Goal: Task Accomplishment & Management: Use online tool/utility

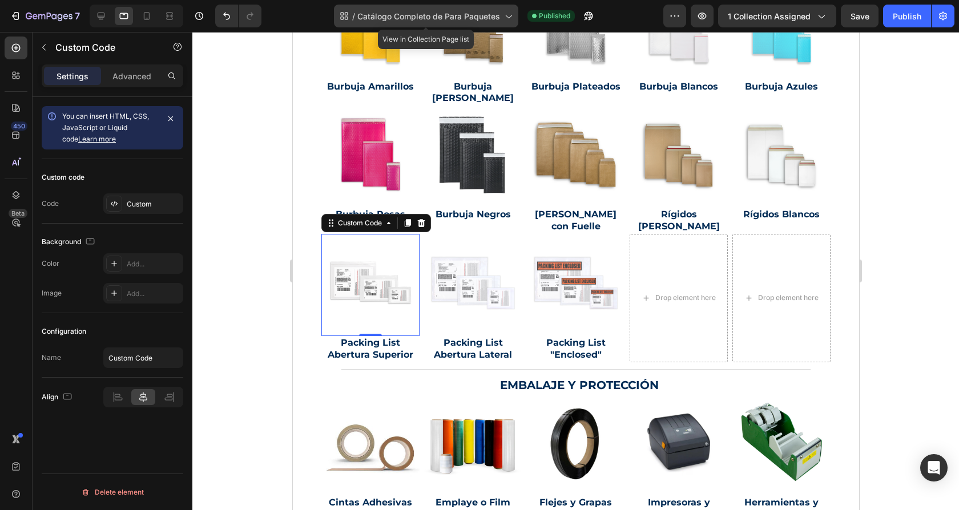
click at [455, 16] on span "Catálogo Completo de Para Paquetes" at bounding box center [428, 16] width 143 height 12
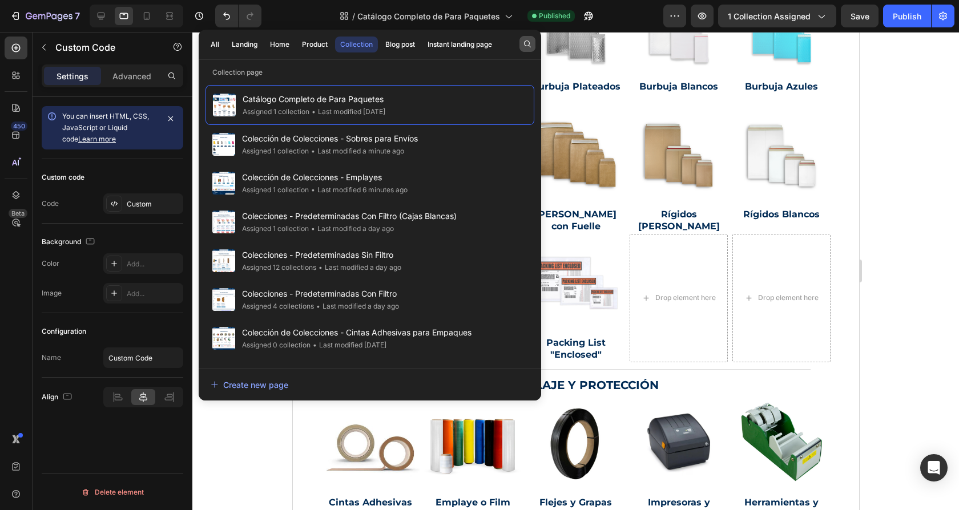
click at [524, 41] on icon "button" at bounding box center [527, 43] width 9 height 9
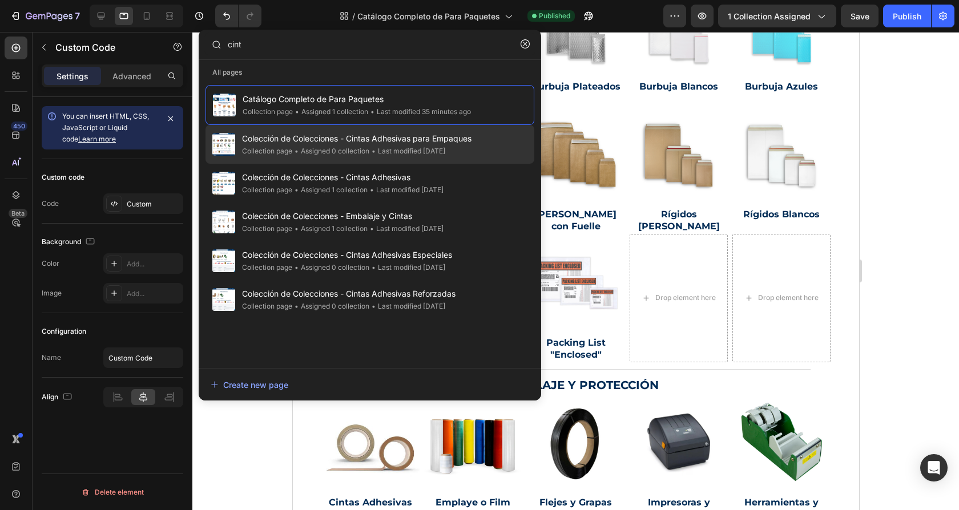
type input "cint"
click at [441, 147] on div "• Last modified 3 days ago" at bounding box center [407, 150] width 76 height 11
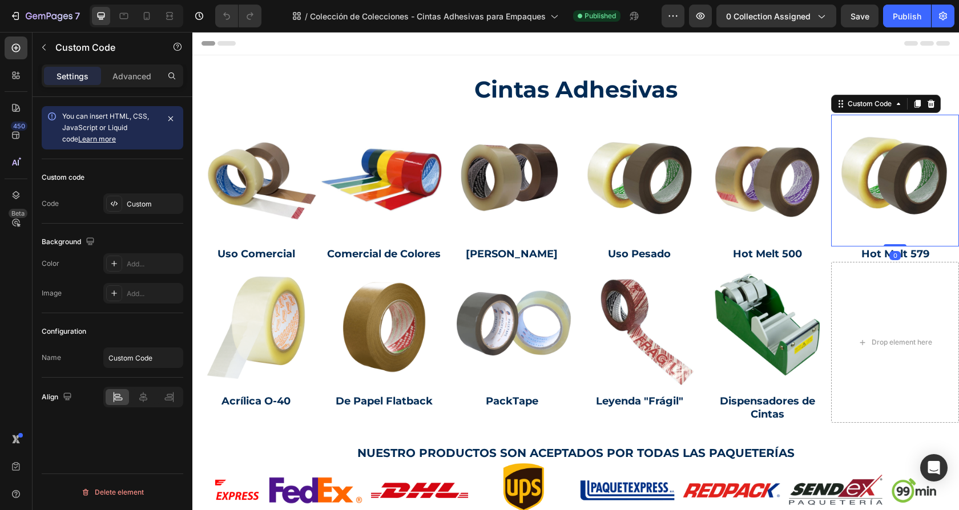
click at [884, 199] on img at bounding box center [895, 178] width 134 height 134
click at [931, 102] on icon at bounding box center [930, 104] width 7 height 8
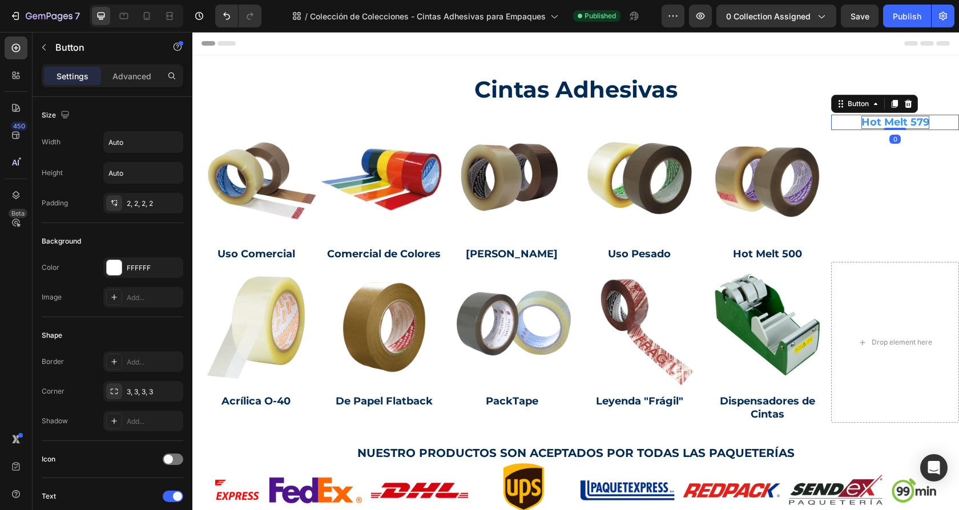
click at [891, 123] on p "Hot Melt 579" at bounding box center [895, 122] width 68 height 13
click at [908, 100] on icon at bounding box center [907, 104] width 7 height 8
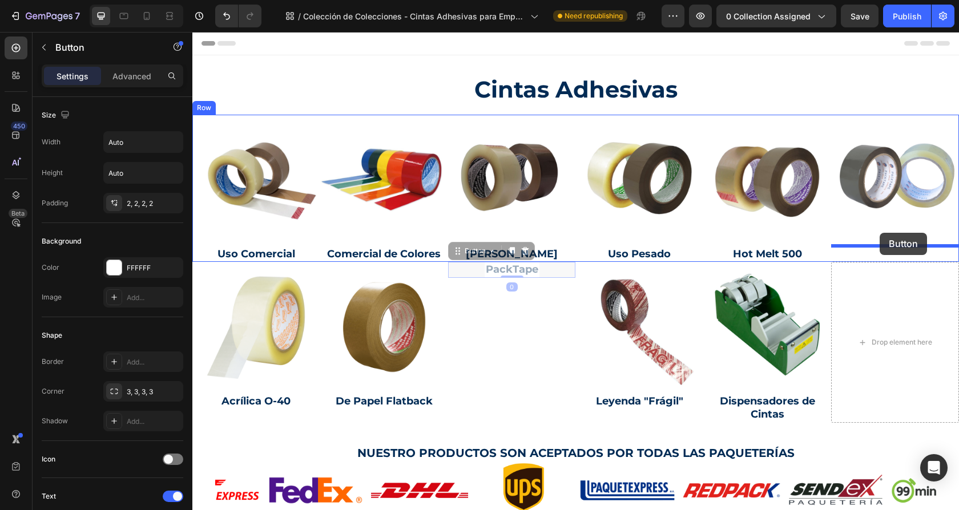
drag, startPoint x: 511, startPoint y: 269, endPoint x: 879, endPoint y: 233, distance: 370.3
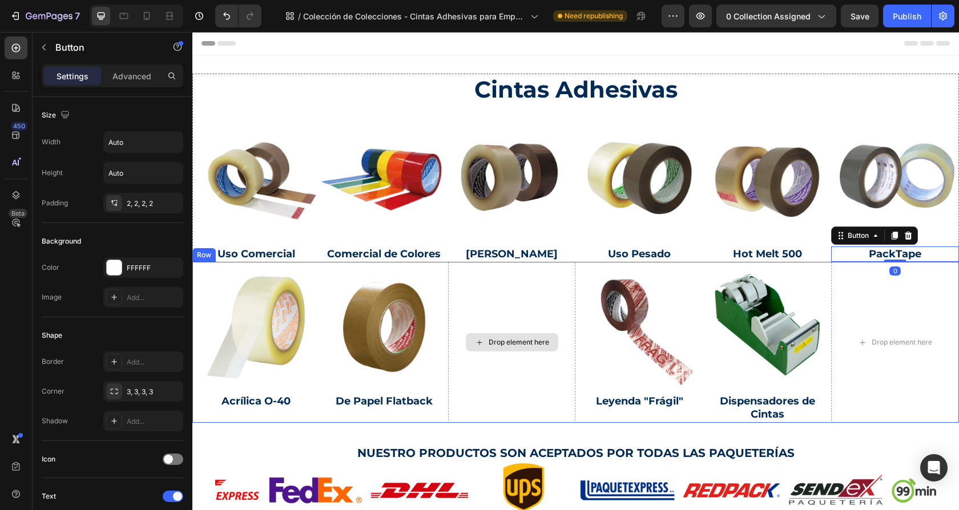
click at [563, 410] on div "Drop element here" at bounding box center [512, 342] width 128 height 161
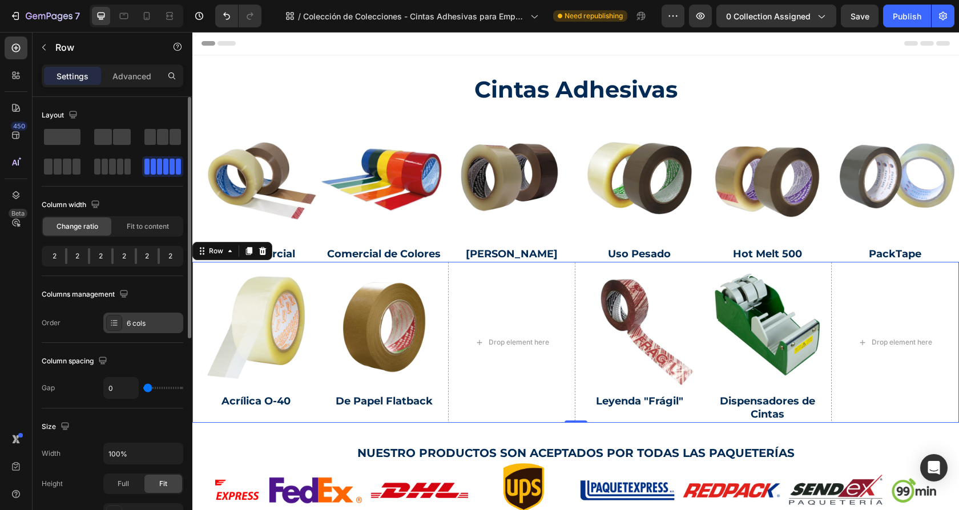
click at [137, 329] on div "6 cols" at bounding box center [143, 323] width 80 height 21
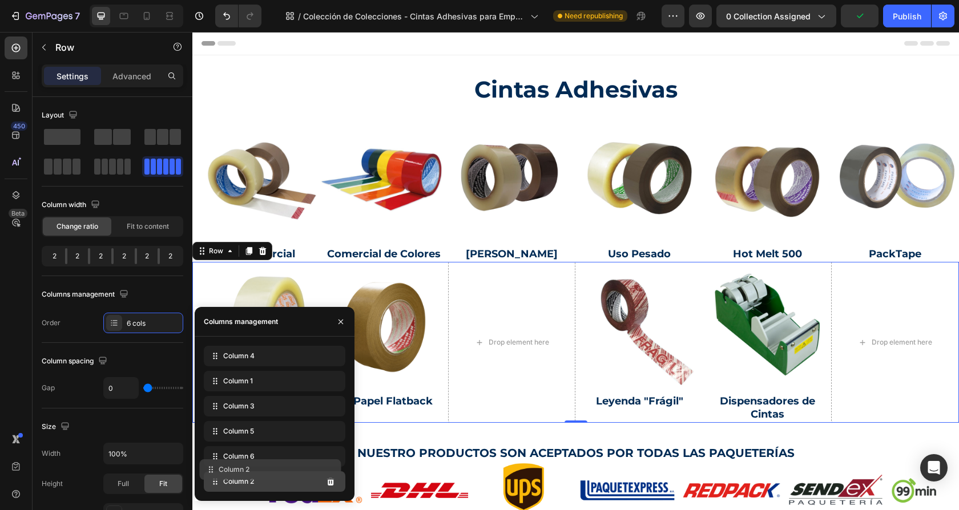
drag, startPoint x: 215, startPoint y: 413, endPoint x: 211, endPoint y: 476, distance: 63.5
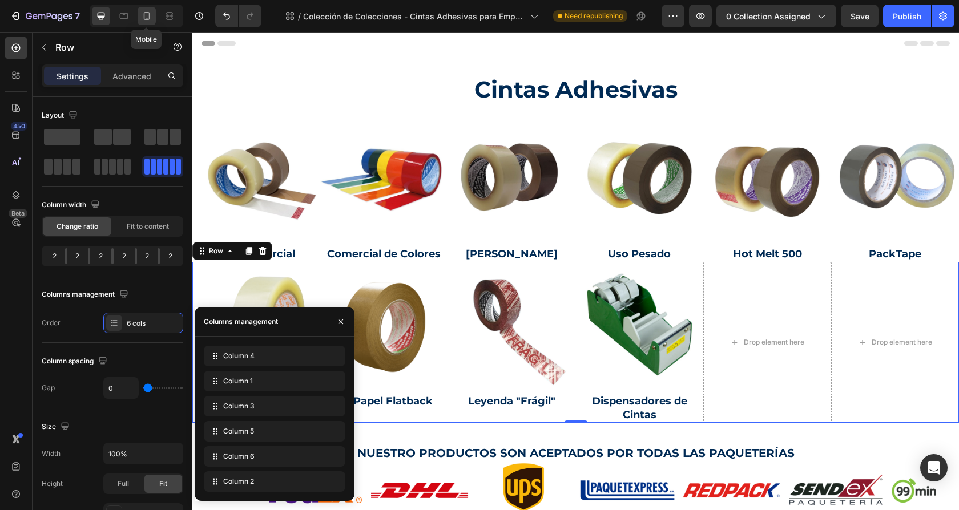
click at [148, 15] on icon at bounding box center [147, 16] width 6 height 8
type input "8"
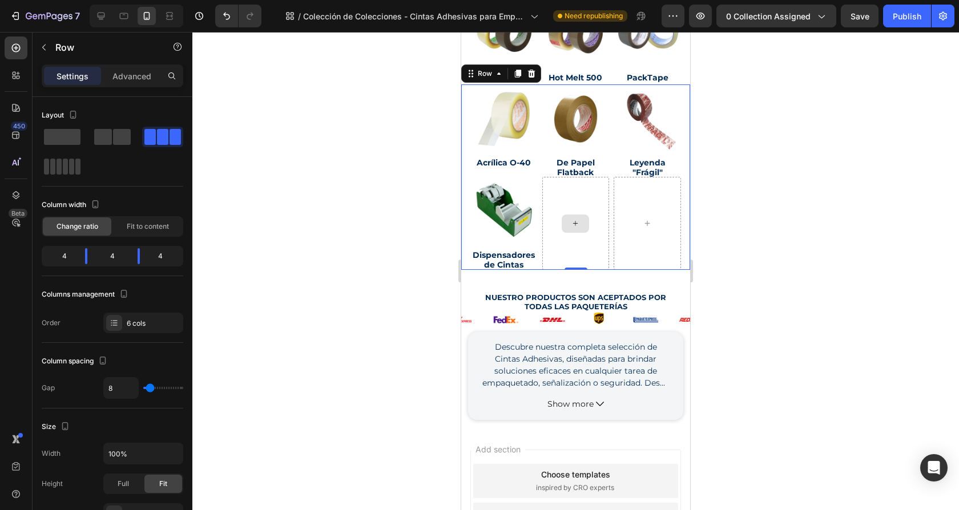
scroll to position [203, 0]
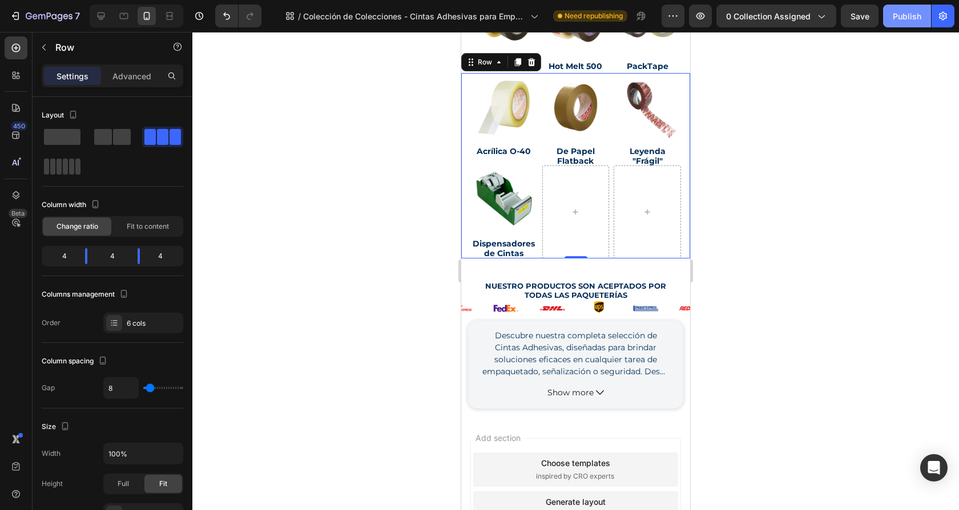
click at [904, 17] on div "Publish" at bounding box center [906, 16] width 29 height 12
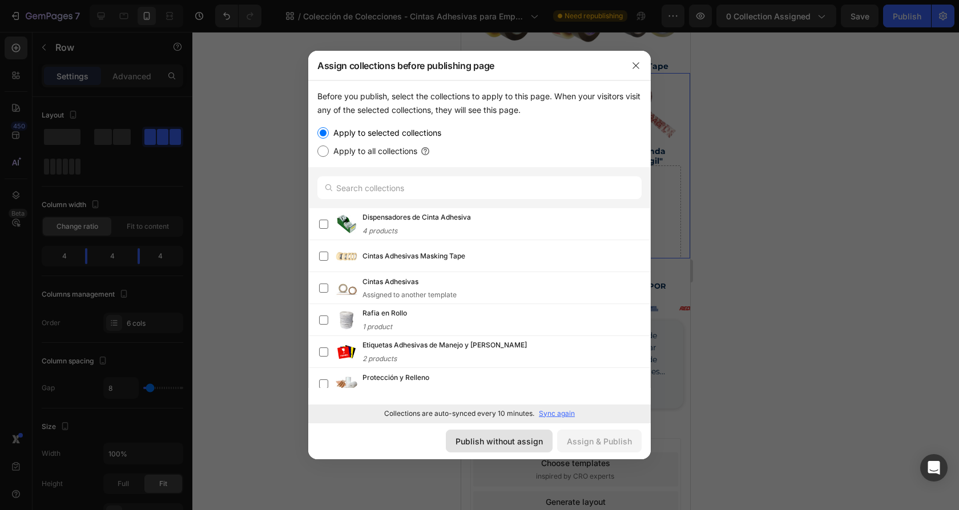
click at [515, 441] on div "Publish without assign" at bounding box center [498, 441] width 87 height 12
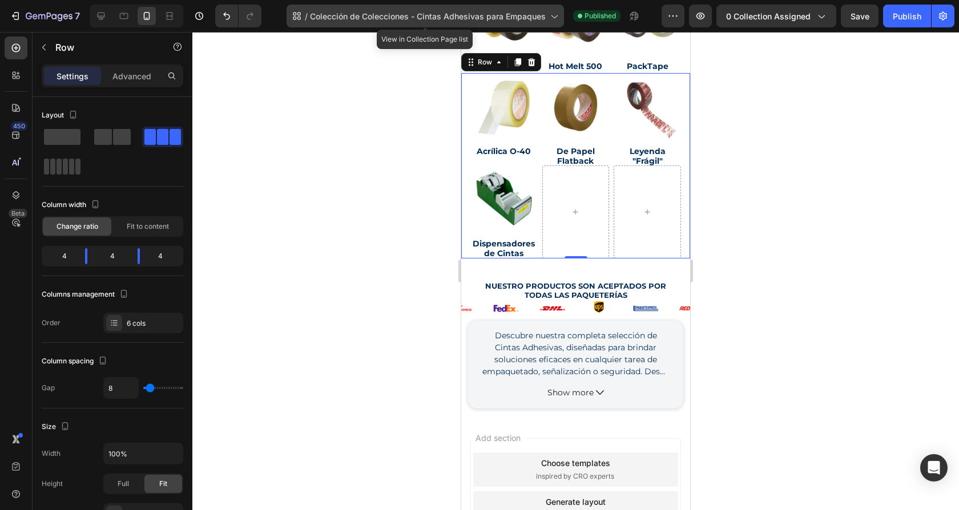
click at [522, 21] on span "Colección de Colecciones - Cintas Adhesivas para Empaques" at bounding box center [428, 16] width 236 height 12
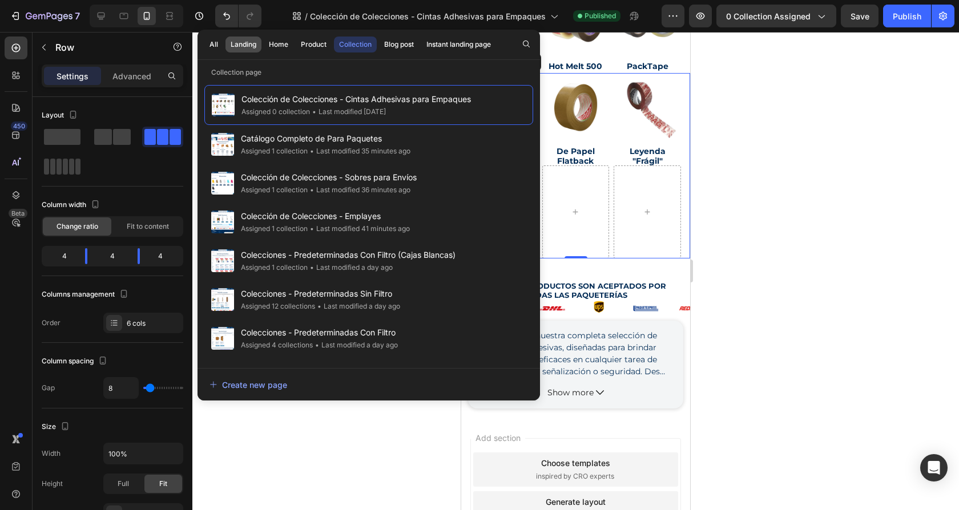
click at [246, 45] on div "Landing" at bounding box center [244, 44] width 26 height 10
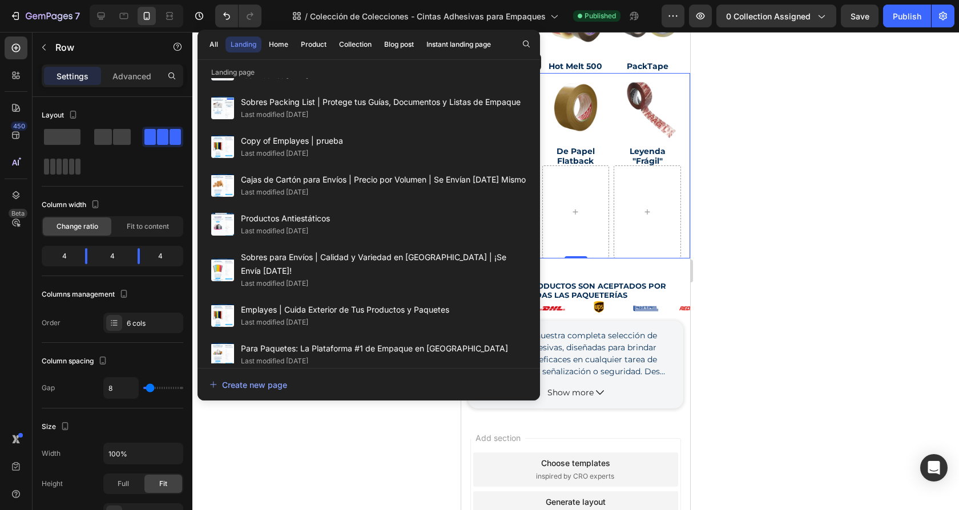
scroll to position [0, 0]
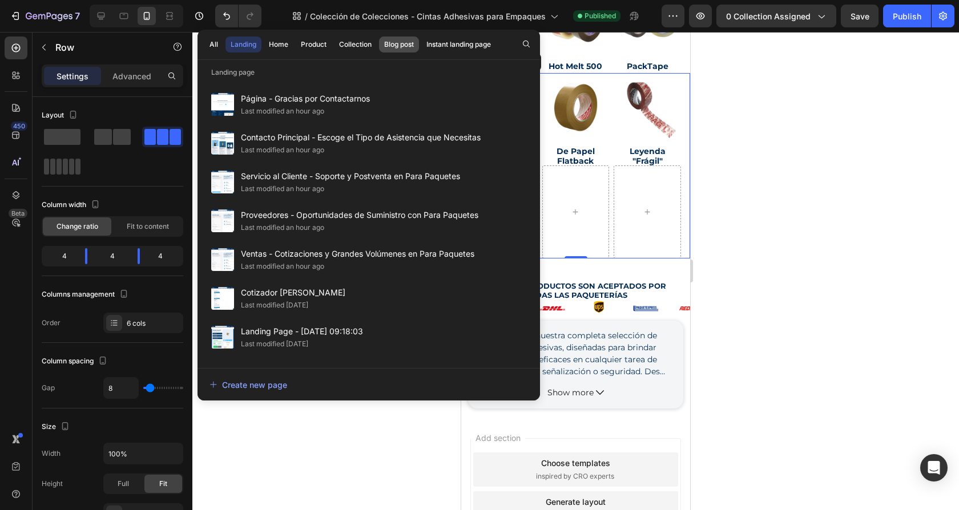
click at [390, 41] on div "Blog post" at bounding box center [399, 44] width 30 height 10
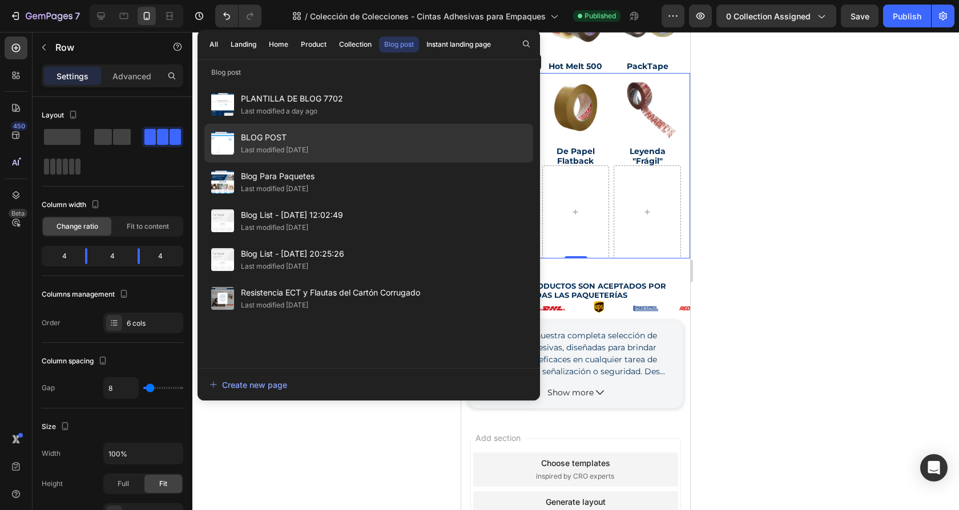
click at [353, 163] on div "BLOG POST Last modified 20 days ago" at bounding box center [368, 182] width 329 height 39
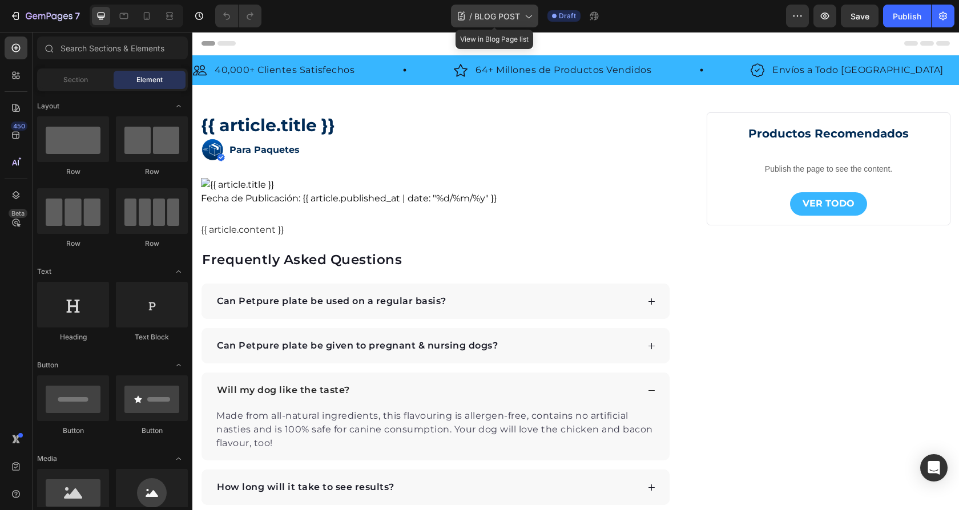
click at [511, 18] on span "BLOG POST" at bounding box center [497, 16] width 46 height 12
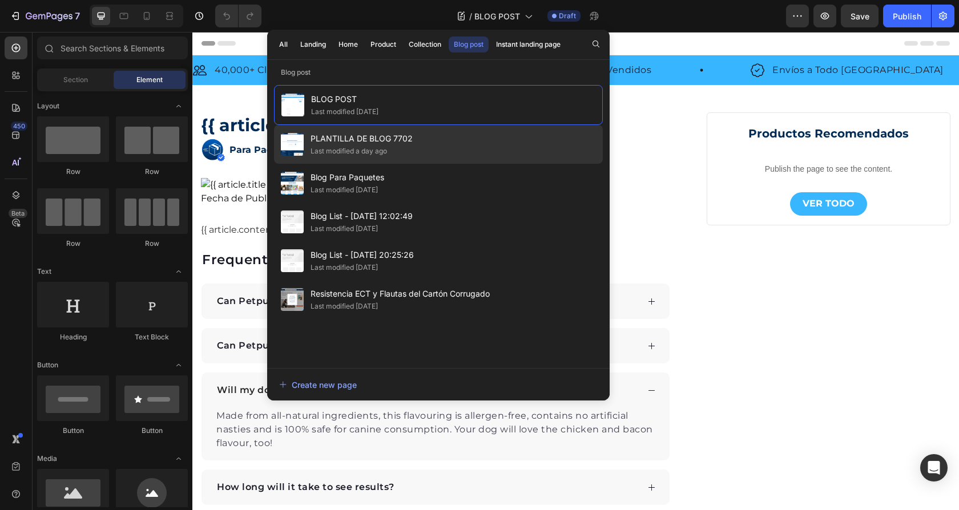
click at [414, 164] on div "PLANTILLA DE BLOG 7702 Last modified a day ago" at bounding box center [438, 183] width 329 height 39
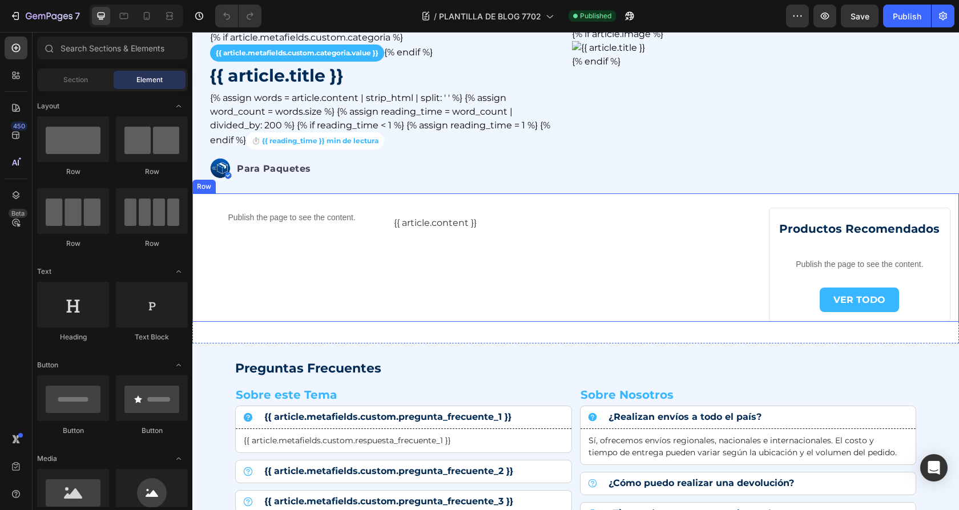
scroll to position [38, 0]
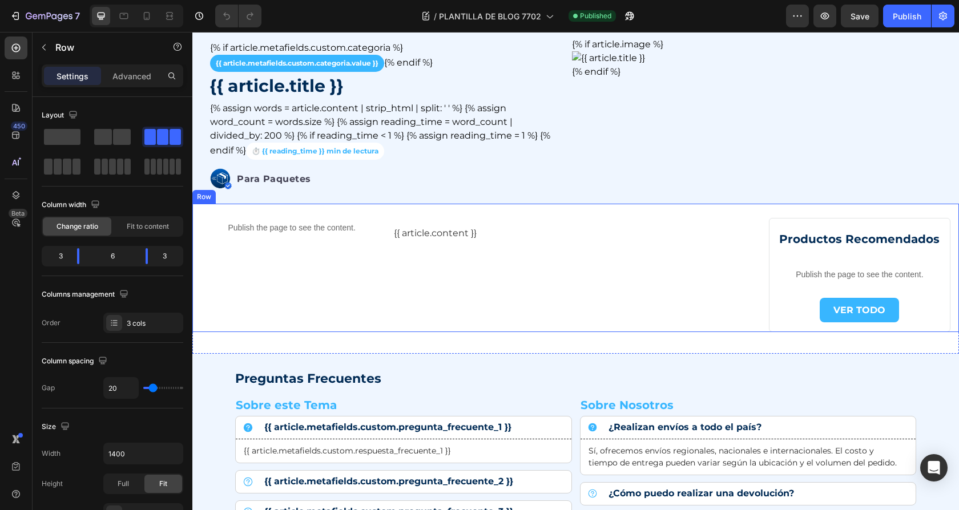
click at [206, 277] on div "Publish the page to see the content. Custom Code Row" at bounding box center [291, 268] width 181 height 128
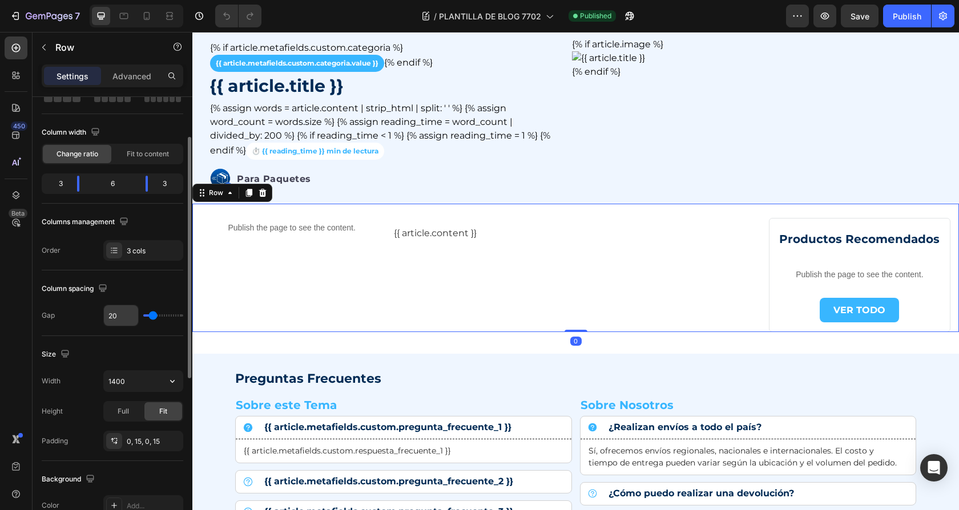
scroll to position [77, 0]
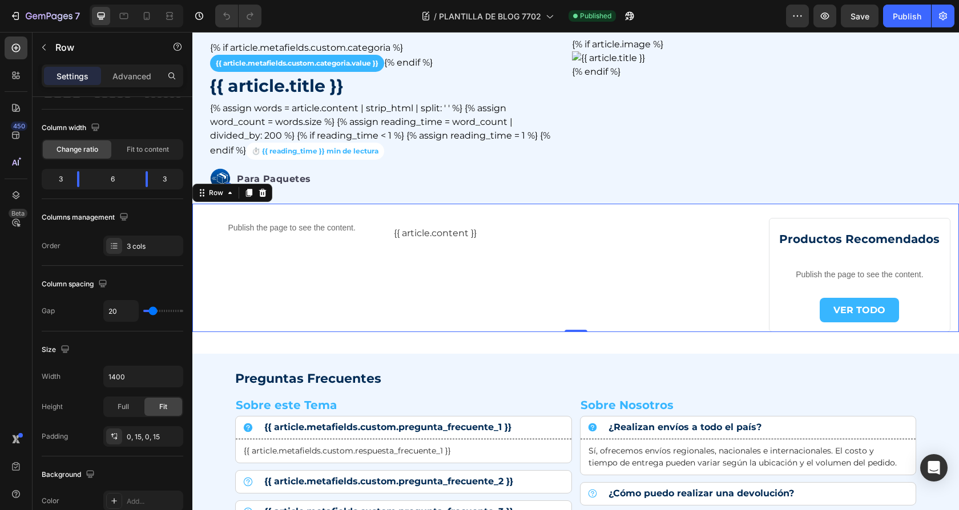
click at [386, 233] on div "Publish the page to see the content. Custom Code Row {{ article.content }} Cust…" at bounding box center [575, 268] width 766 height 128
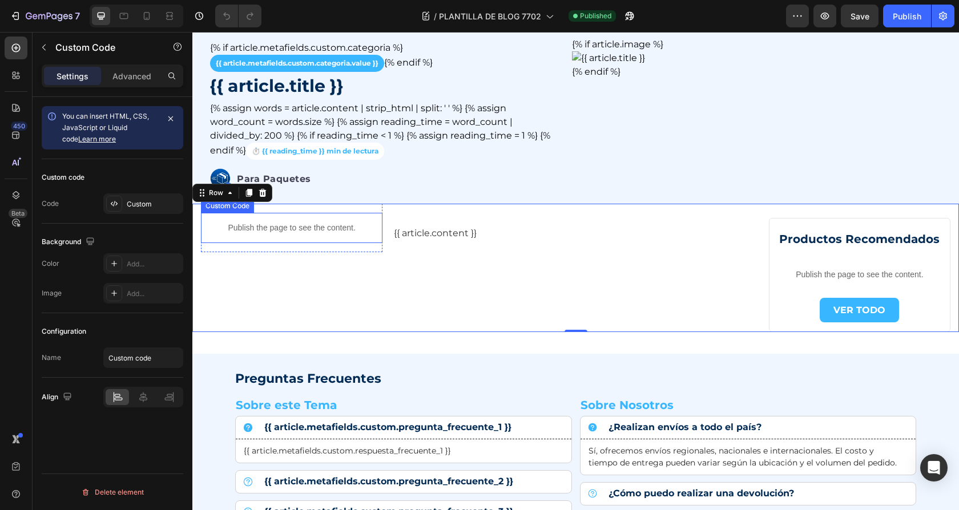
scroll to position [0, 0]
click at [339, 225] on p "Publish the page to see the content." at bounding box center [291, 228] width 181 height 12
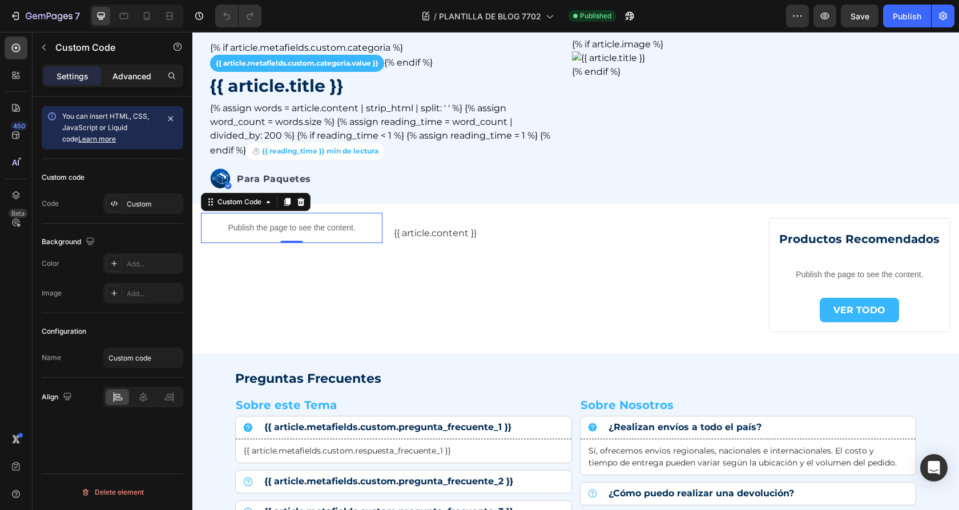
click at [133, 74] on p "Advanced" at bounding box center [131, 76] width 39 height 12
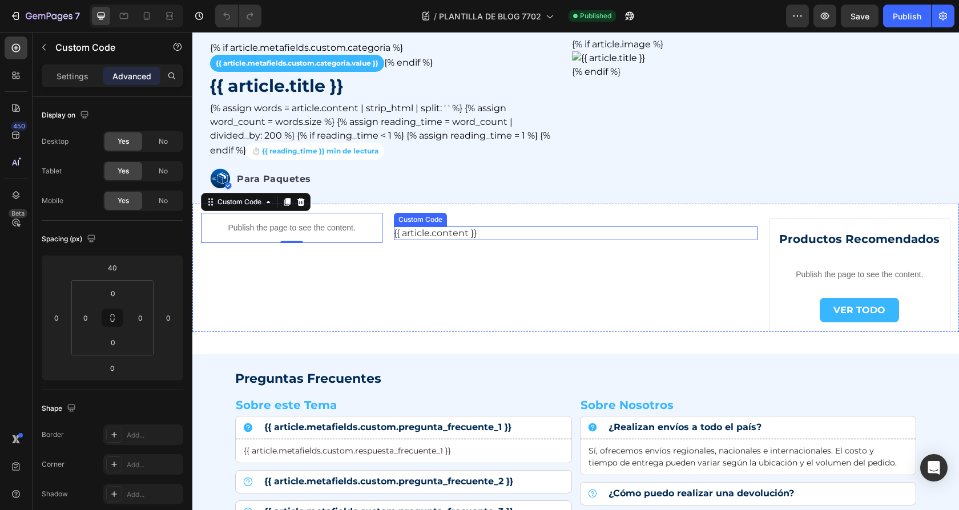
click at [443, 232] on div "{{ article.content }}" at bounding box center [575, 234] width 363 height 14
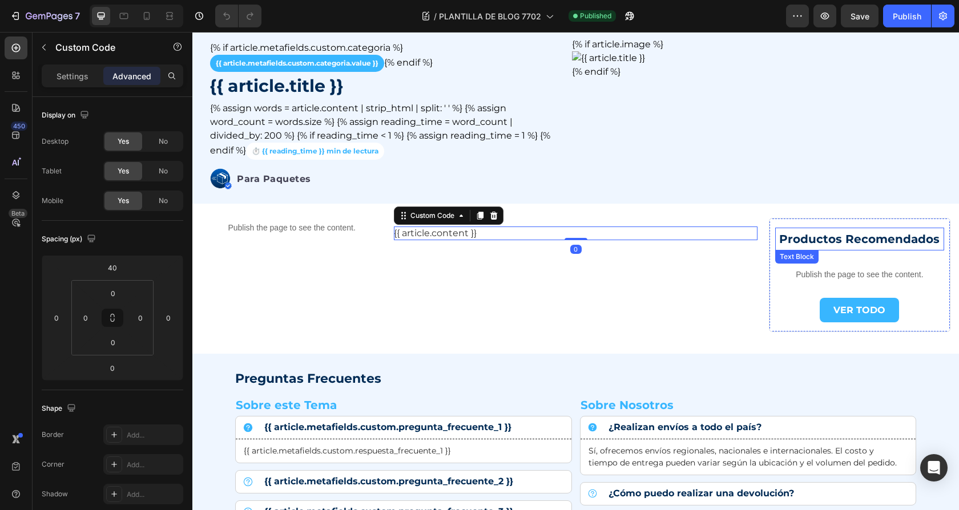
click at [822, 229] on p "Productos Recomendados" at bounding box center [859, 239] width 167 height 21
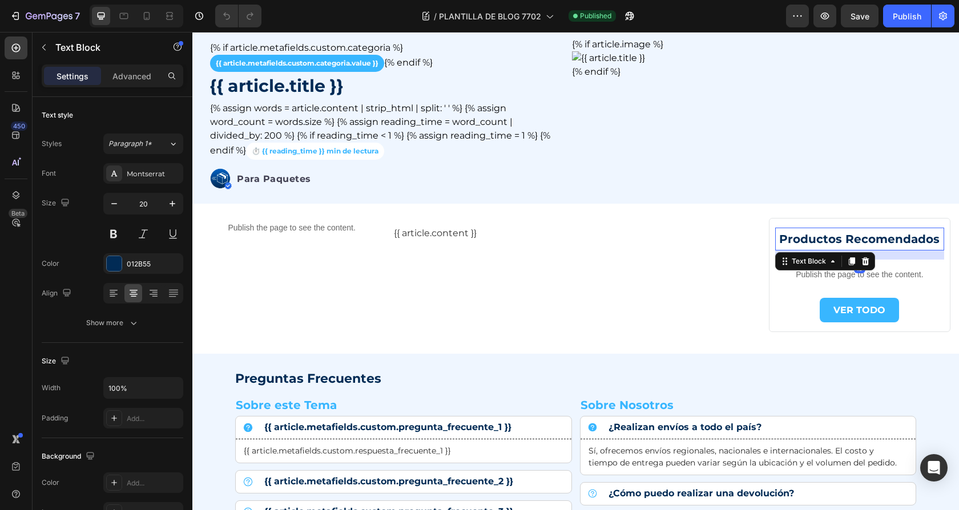
click at [772, 260] on div "Productos Recomendados Text Block 16 Publish the page to see the content. Custo…" at bounding box center [859, 275] width 181 height 114
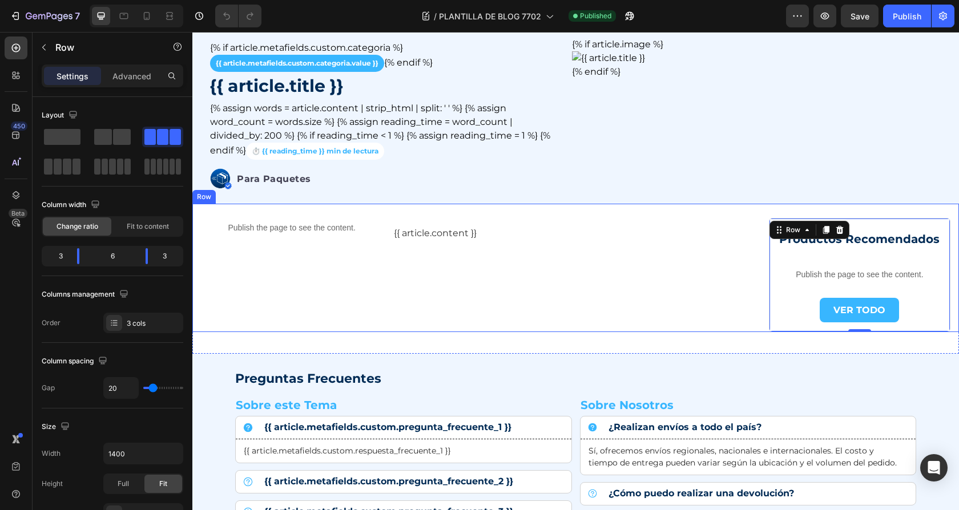
click at [748, 259] on div "{{ article.content }} Custom Code" at bounding box center [575, 268] width 363 height 128
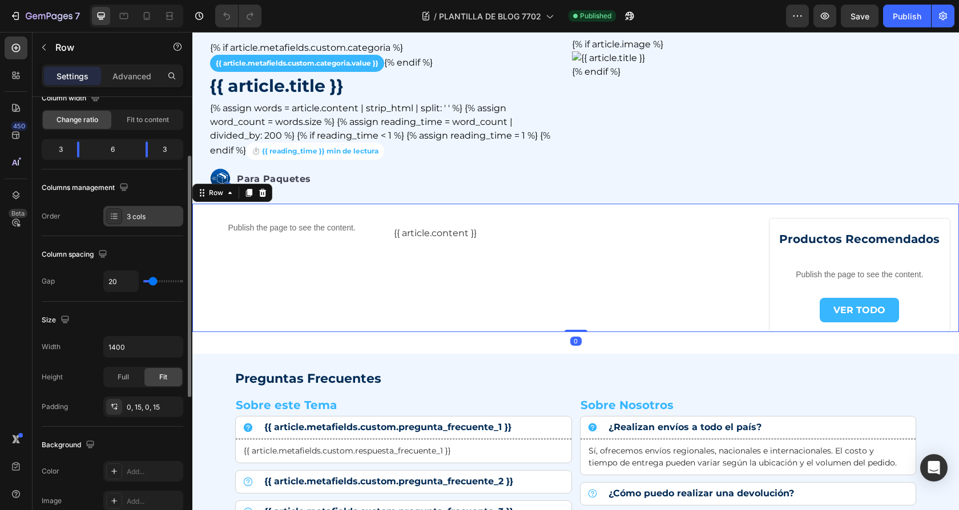
scroll to position [109, 0]
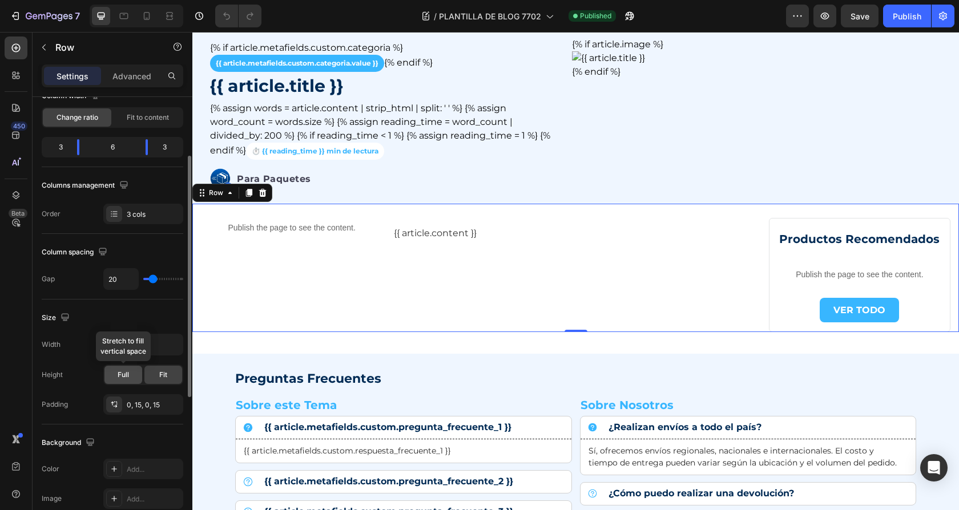
click at [132, 375] on div "Full" at bounding box center [123, 375] width 38 height 18
click at [169, 373] on div "Fit" at bounding box center [163, 375] width 38 height 18
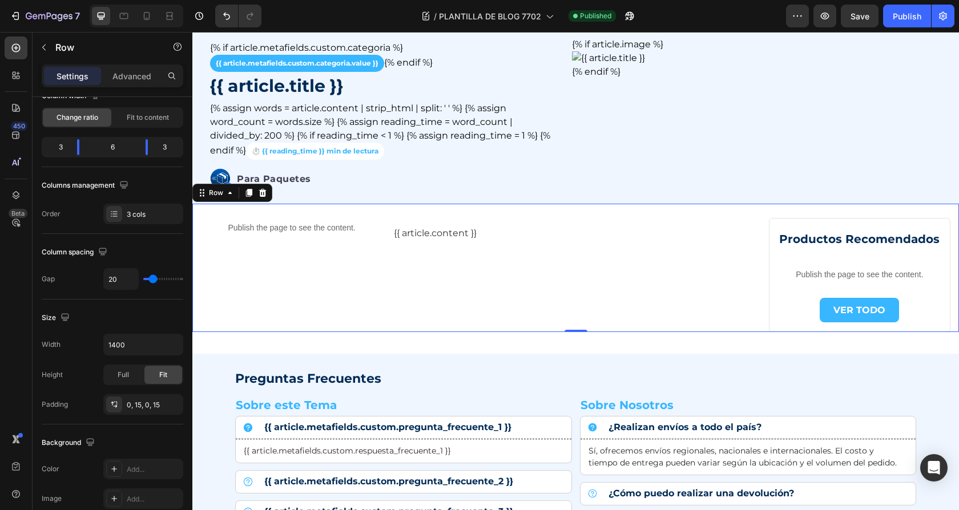
click at [198, 221] on div "Publish the page to see the content. Custom Code Row {{ article.content }} Cust…" at bounding box center [575, 268] width 766 height 128
click at [213, 194] on div "Row" at bounding box center [216, 193] width 19 height 10
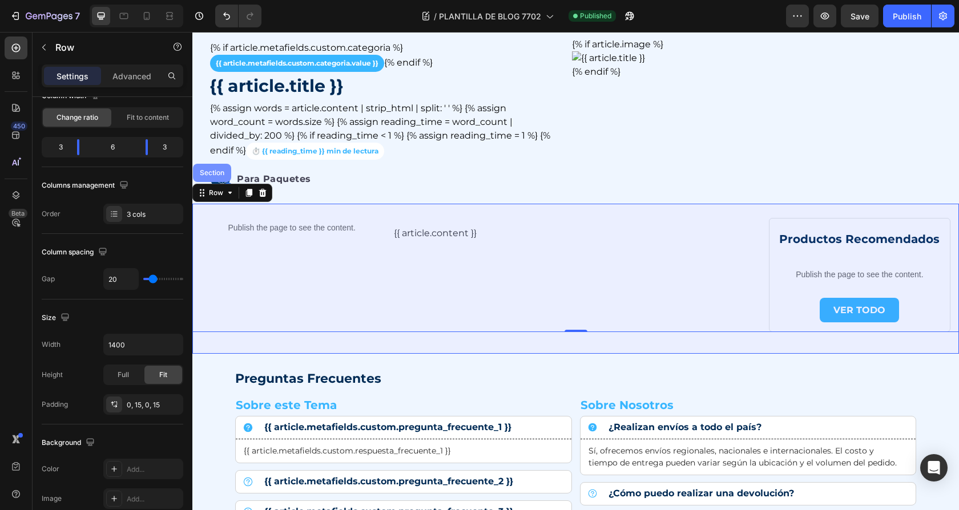
click at [211, 175] on div "Section" at bounding box center [212, 173] width 38 height 18
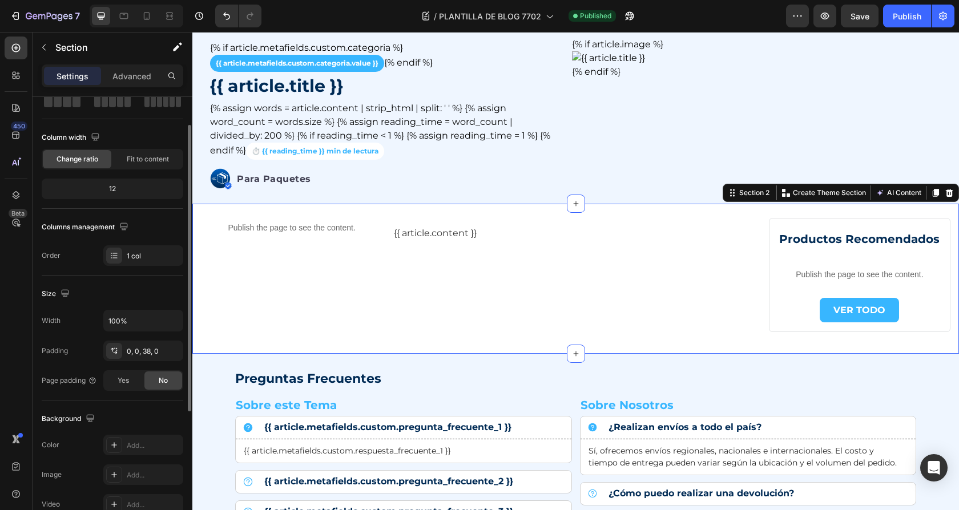
scroll to position [83, 0]
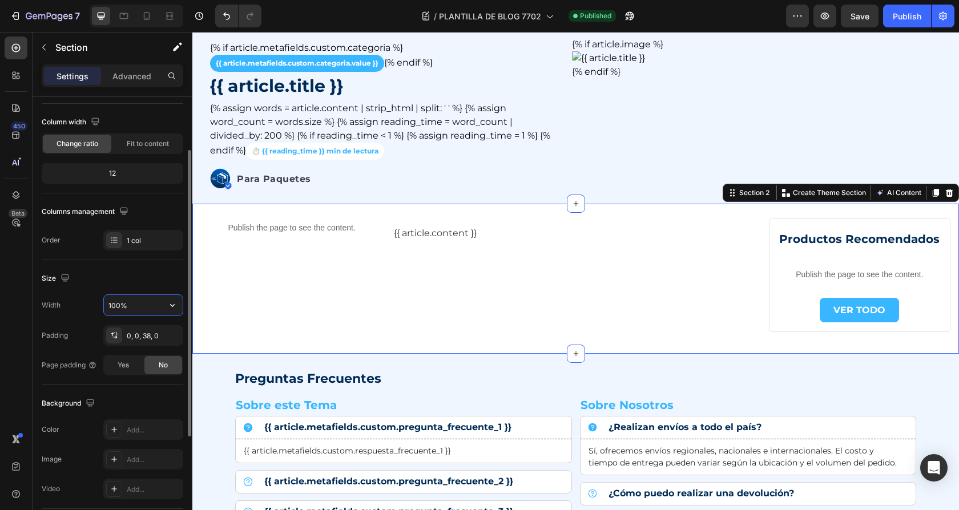
click at [140, 302] on input "100%" at bounding box center [143, 305] width 79 height 21
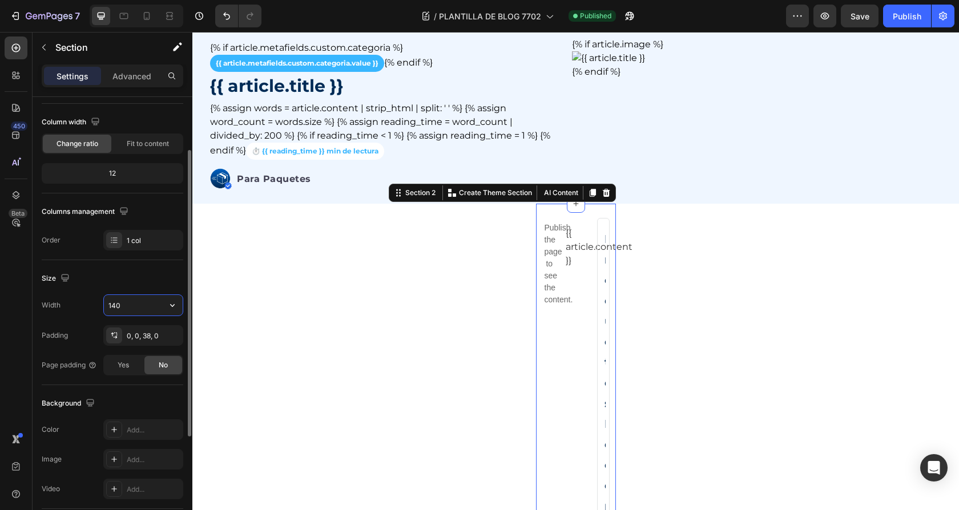
type input "1400"
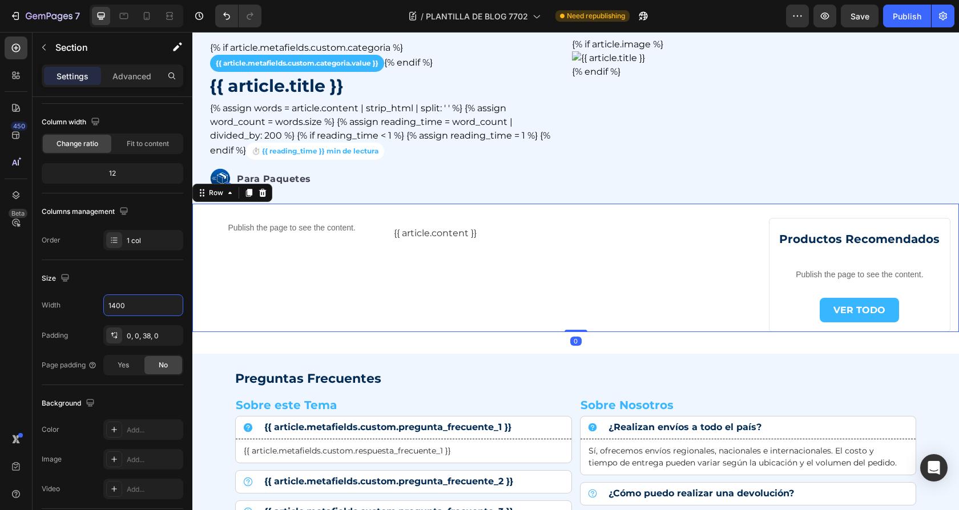
click at [199, 236] on div "Publish the page to see the content. Custom Code Row {{ article.content }} Cust…" at bounding box center [575, 268] width 766 height 128
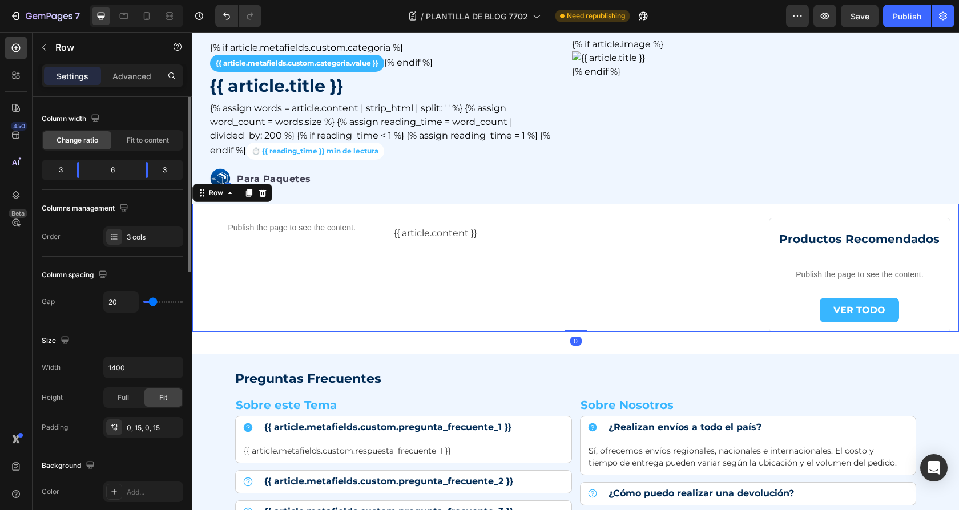
scroll to position [90, 0]
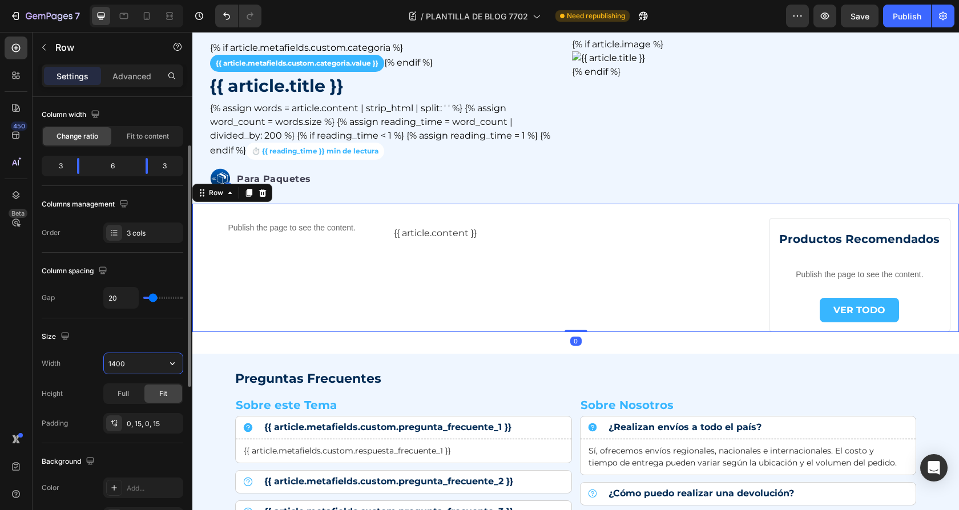
click at [147, 356] on input "1400" at bounding box center [143, 363] width 79 height 21
click at [169, 361] on icon "button" at bounding box center [172, 363] width 11 height 11
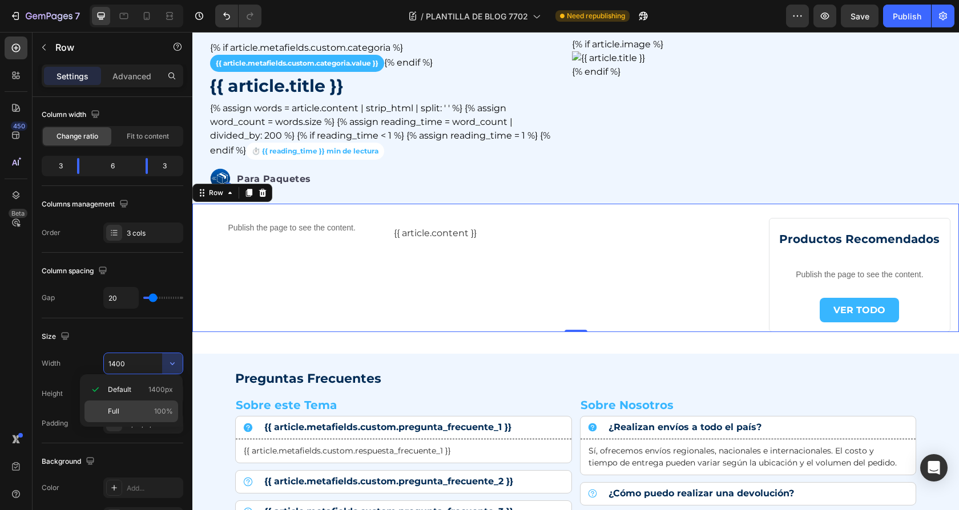
click at [140, 409] on p "Full 100%" at bounding box center [140, 411] width 65 height 10
type input "100%"
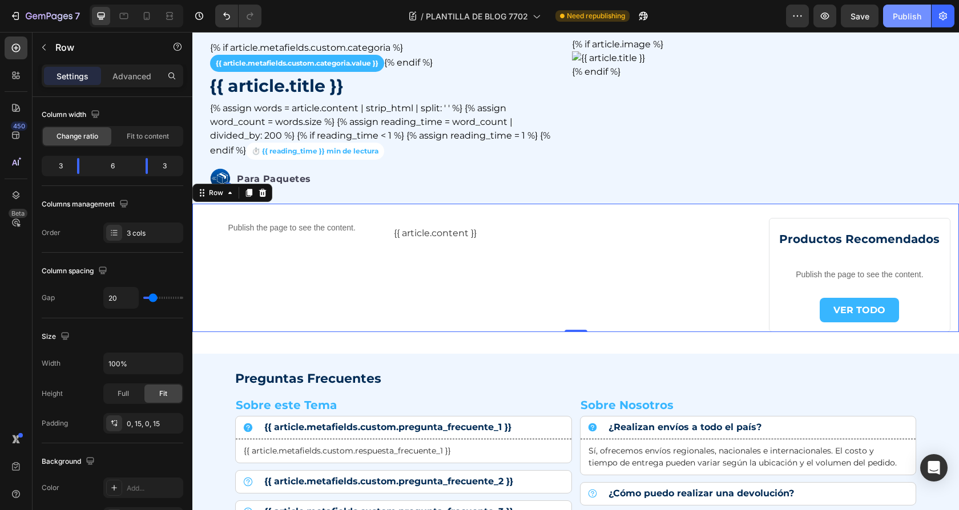
click at [902, 15] on div "Publish" at bounding box center [906, 16] width 29 height 12
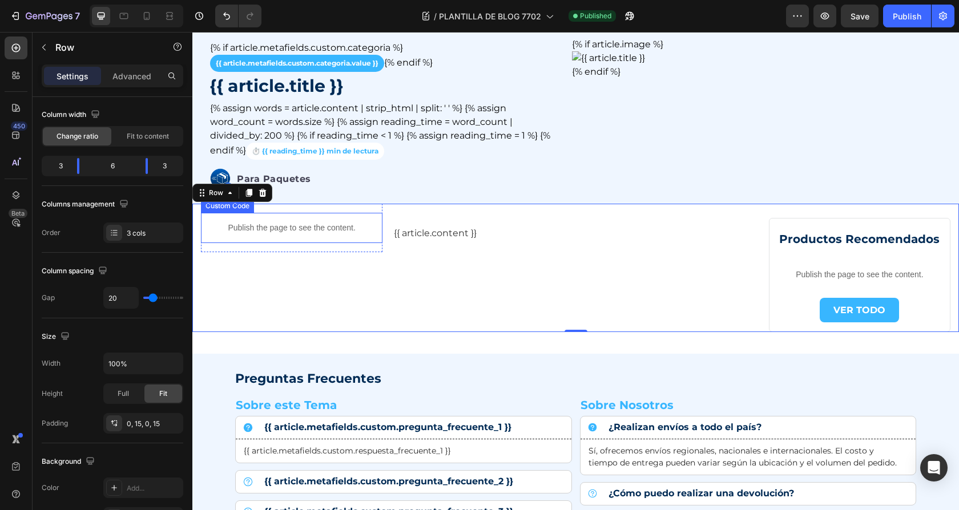
click at [275, 231] on p "Publish the page to see the content." at bounding box center [291, 228] width 181 height 12
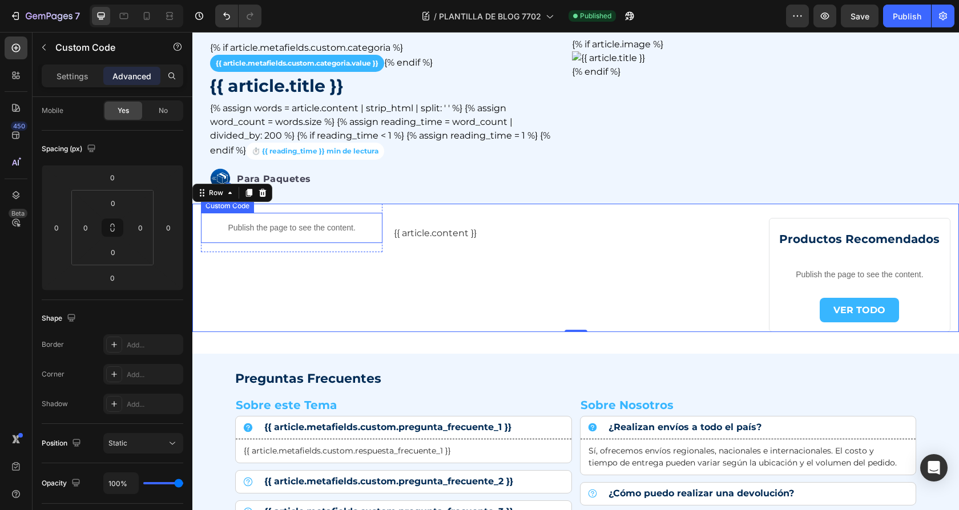
scroll to position [0, 0]
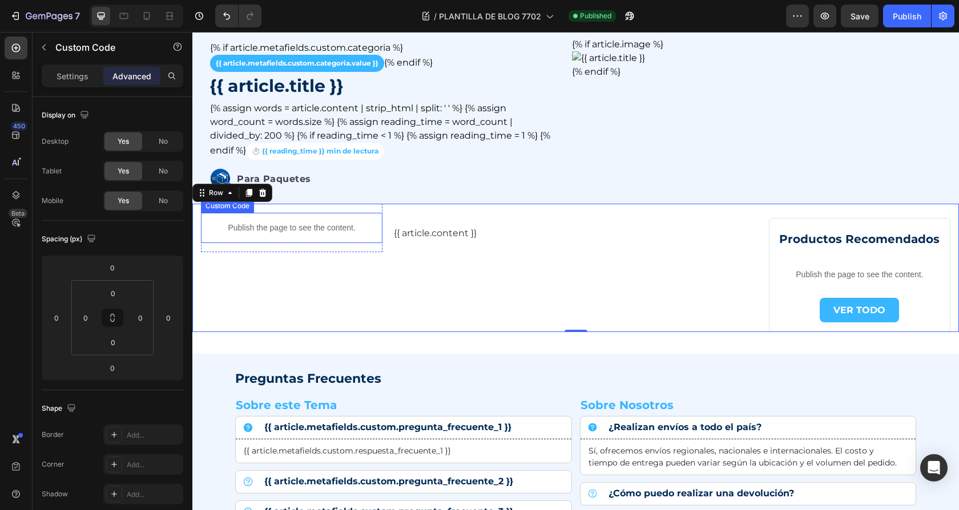
click at [275, 231] on p "Publish the page to see the content." at bounding box center [291, 228] width 181 height 12
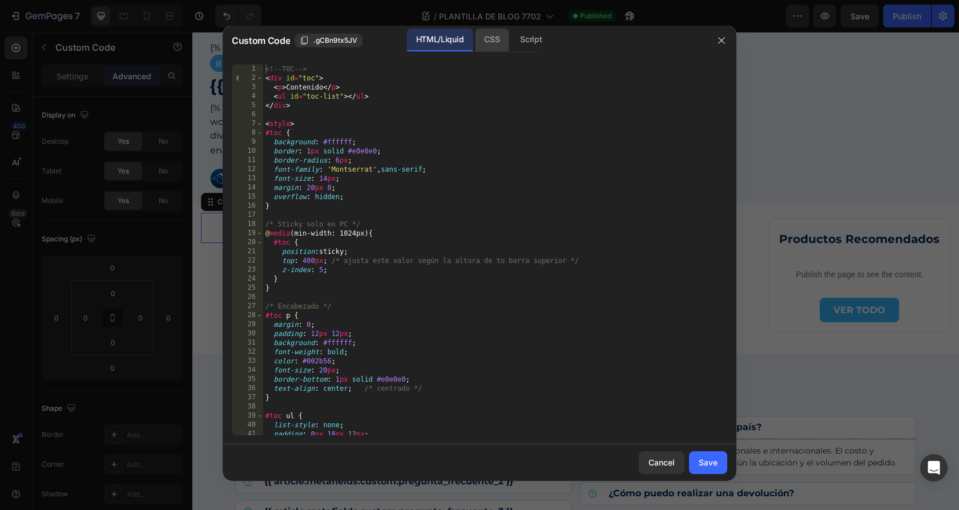
click at [511, 38] on div "CSS" at bounding box center [531, 40] width 40 height 23
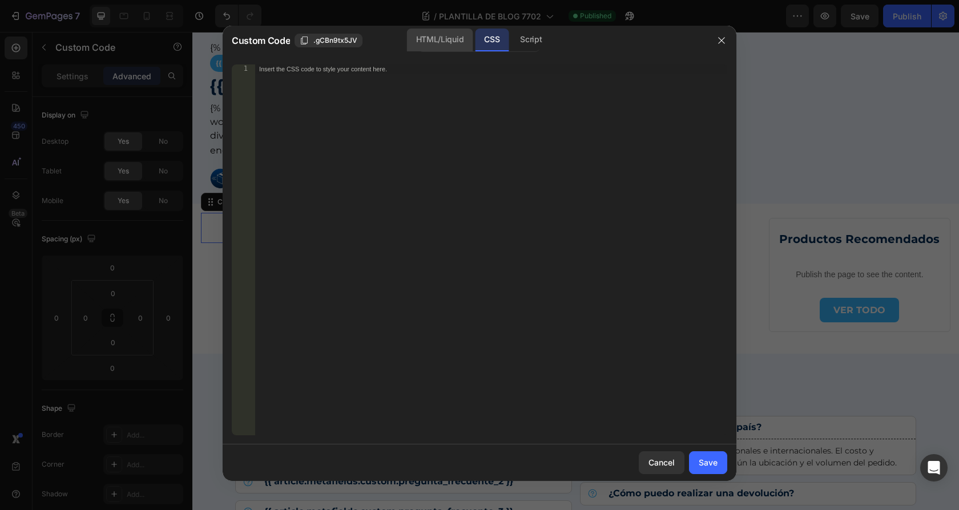
click at [440, 38] on div "HTML/Liquid" at bounding box center [440, 40] width 66 height 23
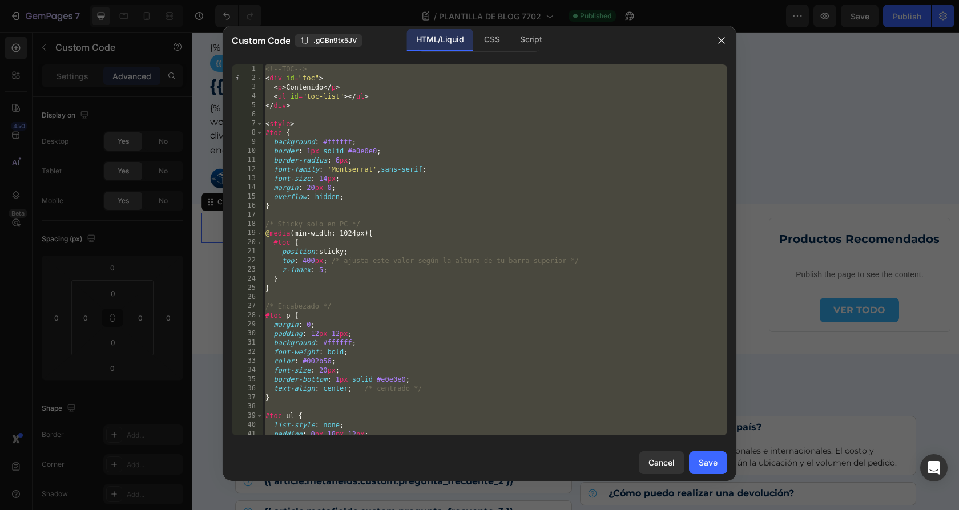
click at [338, 209] on div "<!-- TOC --> < div id = "toc" > < p > Contenido </ p > < ul id = "toc-list" > <…" at bounding box center [495, 258] width 464 height 389
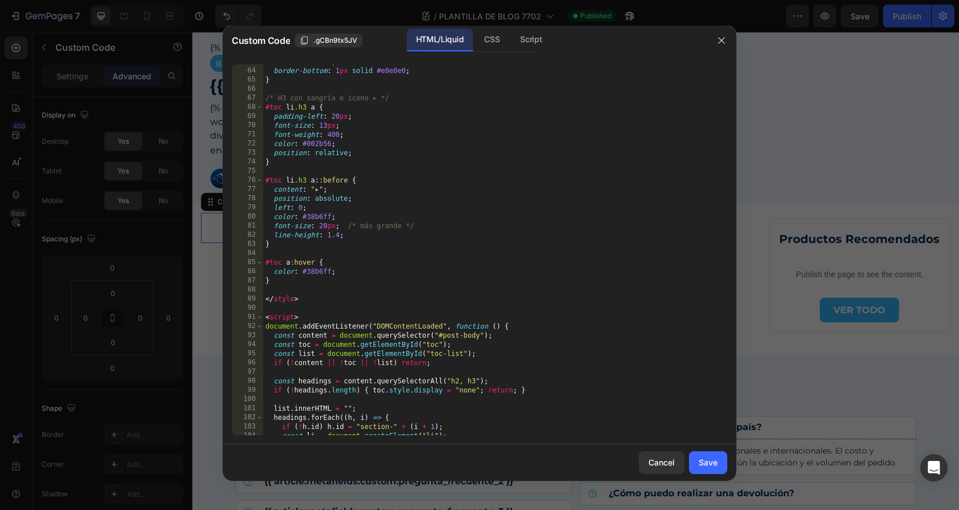
scroll to position [582, 0]
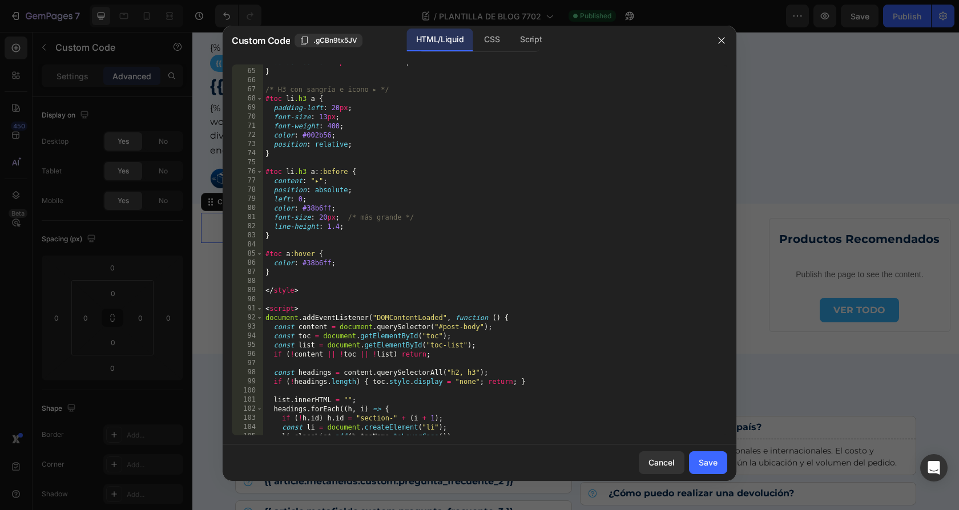
click at [353, 227] on div "border-bottom : 1 px solid #e0e0e0 ; } /* H3 con sangría e icono ▸ */ #toc li .…" at bounding box center [495, 252] width 464 height 389
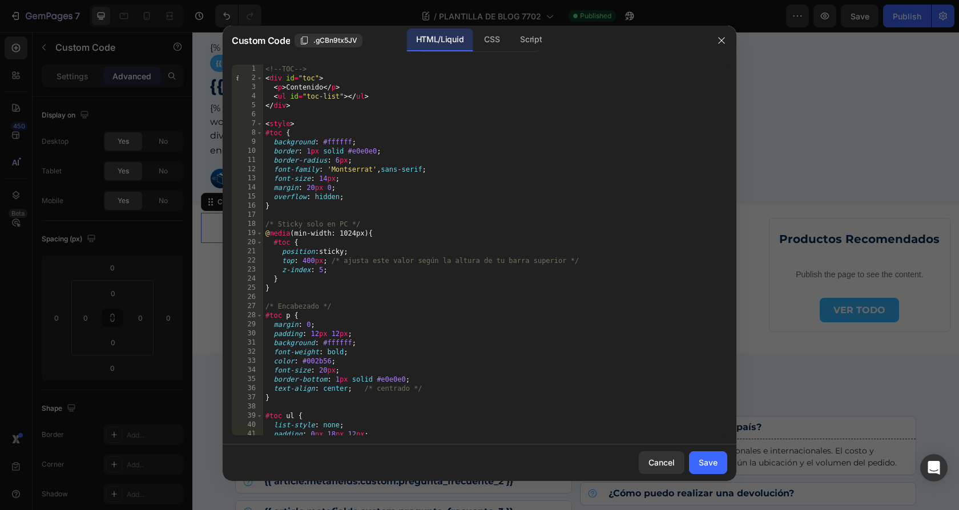
scroll to position [0, 0]
click at [322, 200] on div "<!-- TOC --> < div id = "toc" > < p > Contenido </ p > < ul id = "toc-list" > <…" at bounding box center [495, 258] width 464 height 389
click at [328, 199] on div "<!-- TOC --> < div id = "toc" > < p > Contenido </ p > < ul id = "toc-list" > <…" at bounding box center [495, 258] width 464 height 389
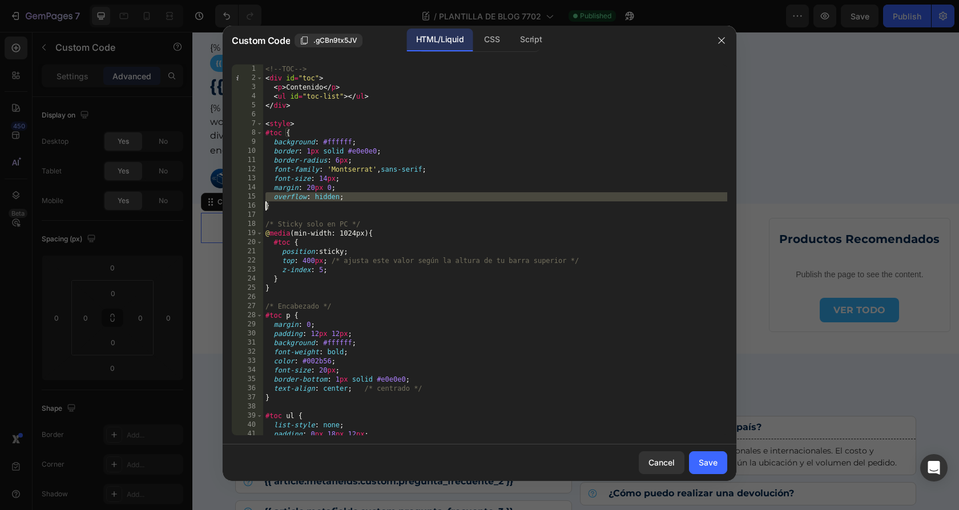
type textarea "}"
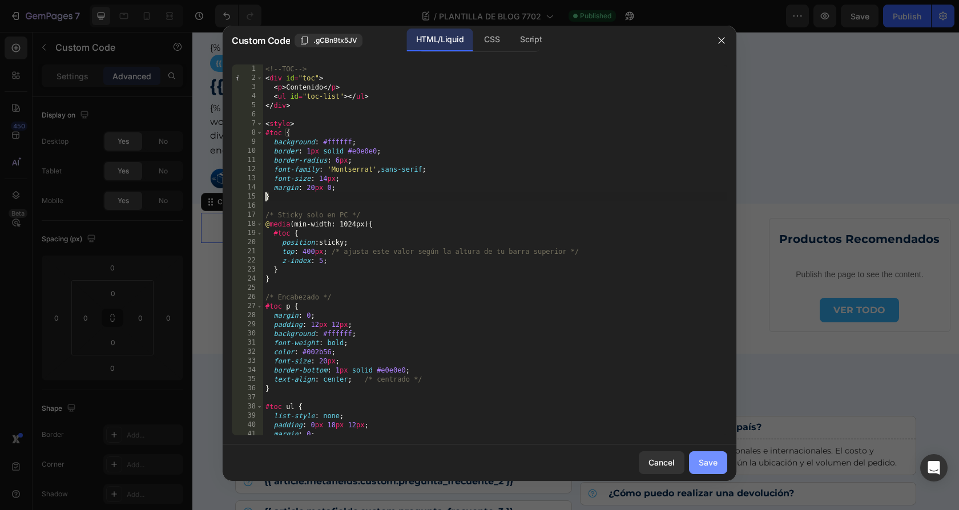
click at [697, 459] on button "Save" at bounding box center [708, 462] width 38 height 23
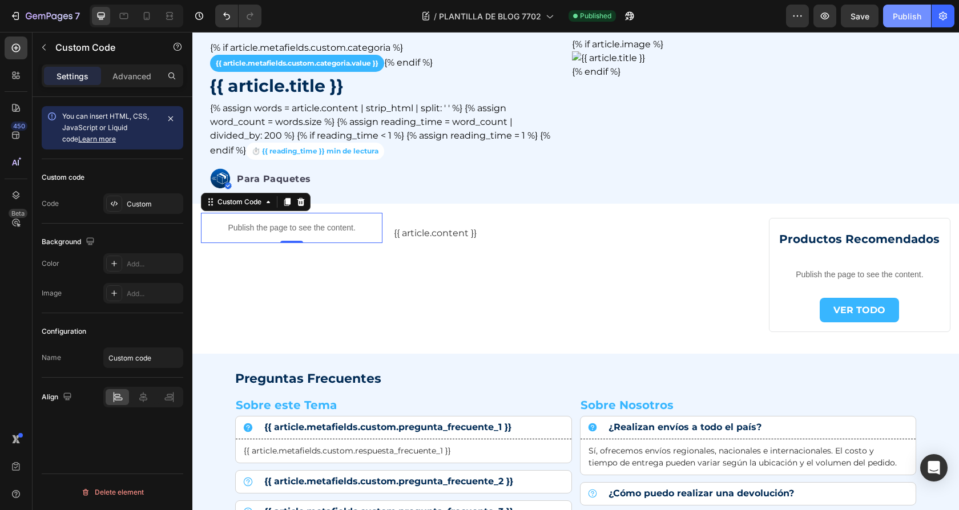
click at [900, 22] on button "Publish" at bounding box center [907, 16] width 48 height 23
click at [225, 11] on icon "Undo/Redo" at bounding box center [226, 15] width 11 height 11
click at [342, 235] on div "Publish the page to see the content." at bounding box center [291, 228] width 181 height 30
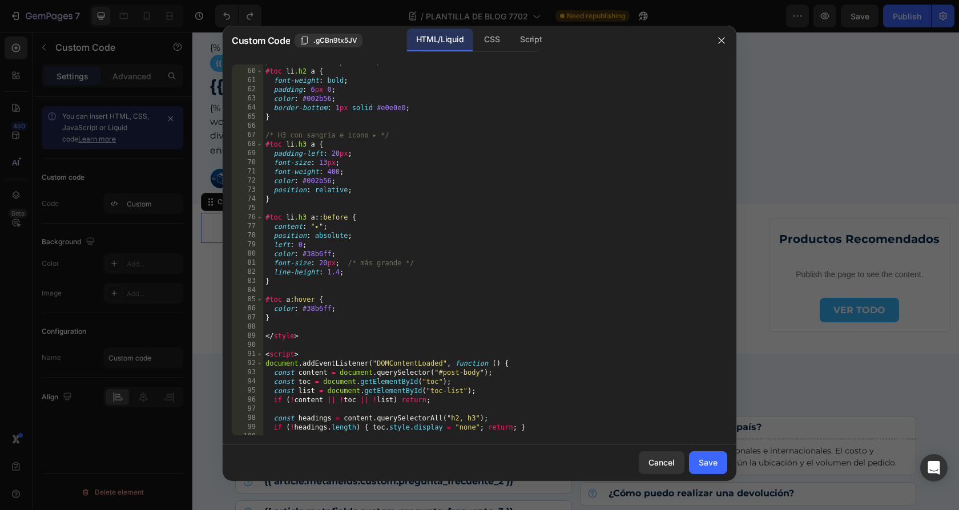
scroll to position [538, 0]
click at [721, 40] on icon "button" at bounding box center [721, 40] width 9 height 9
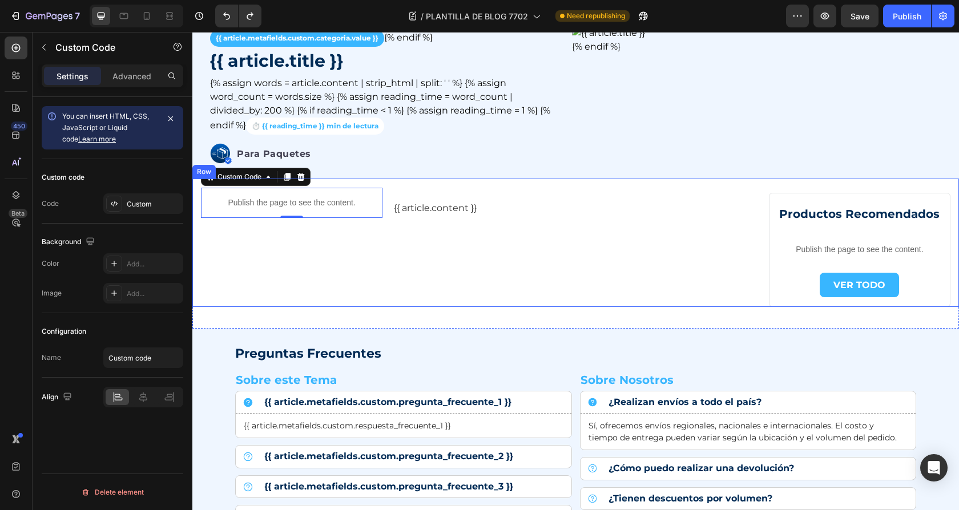
scroll to position [53, 0]
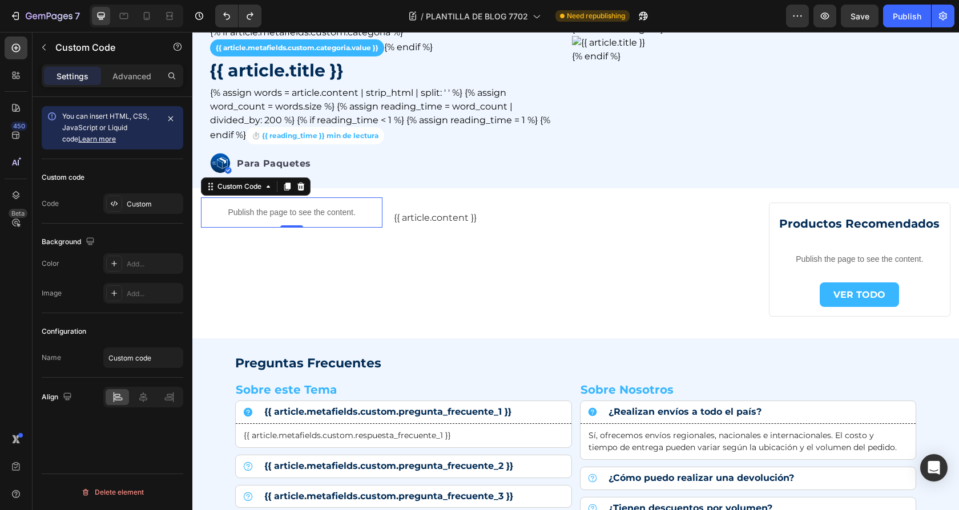
click at [308, 211] on p "Publish the page to see the content." at bounding box center [291, 213] width 181 height 12
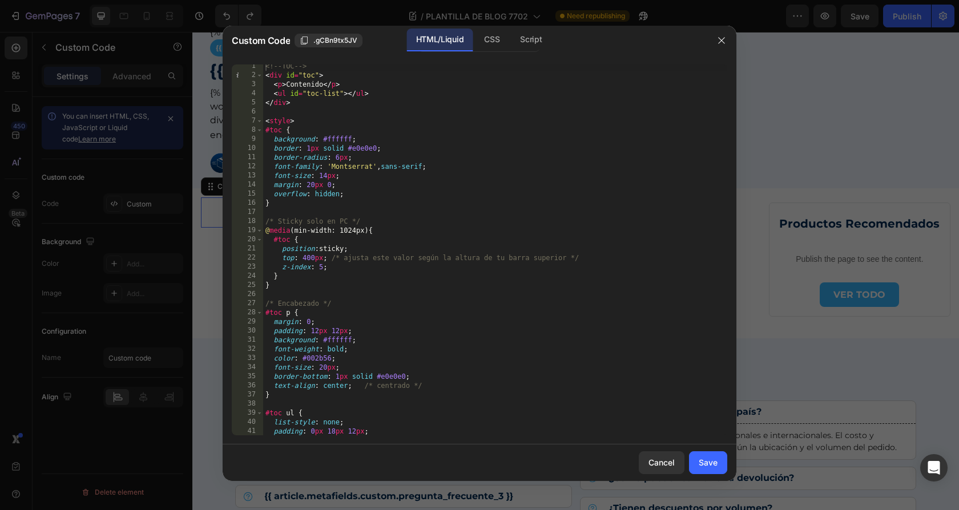
scroll to position [0, 0]
click at [319, 334] on div "<!-- TOC --> < div id = "toc" > < p > Contenido </ p > < ul id = "toc-list" > <…" at bounding box center [495, 258] width 464 height 389
click at [335, 332] on div "<!-- TOC --> < div id = "toc" > < p > Contenido </ p > < ul id = "toc-list" > <…" at bounding box center [495, 258] width 464 height 389
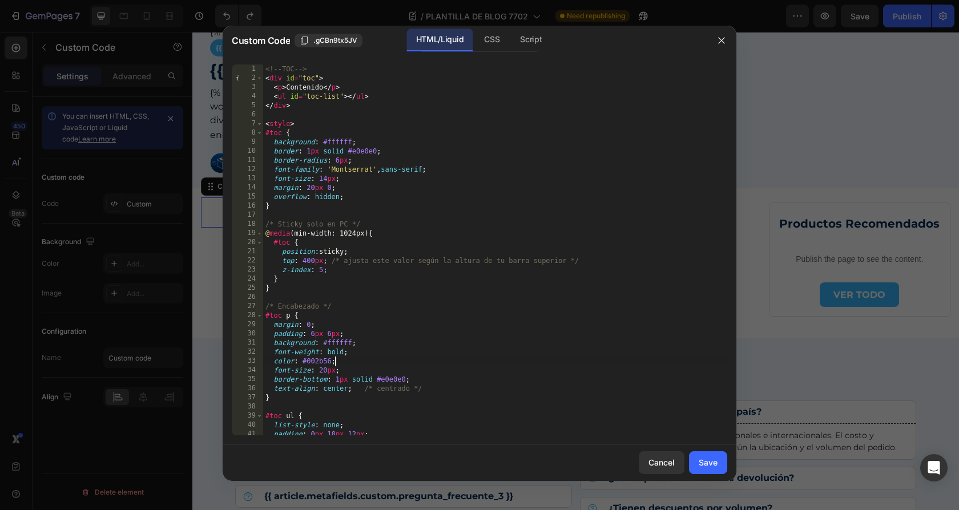
click at [599, 363] on div "<!-- TOC --> < div id = "toc" > < p > Contenido </ p > < ul id = "toc-list" > <…" at bounding box center [495, 258] width 464 height 389
click at [331, 386] on div "<!-- TOC --> < div id = "toc" > < p > Contenido </ p > < ul id = "toc-list" > <…" at bounding box center [495, 258] width 464 height 389
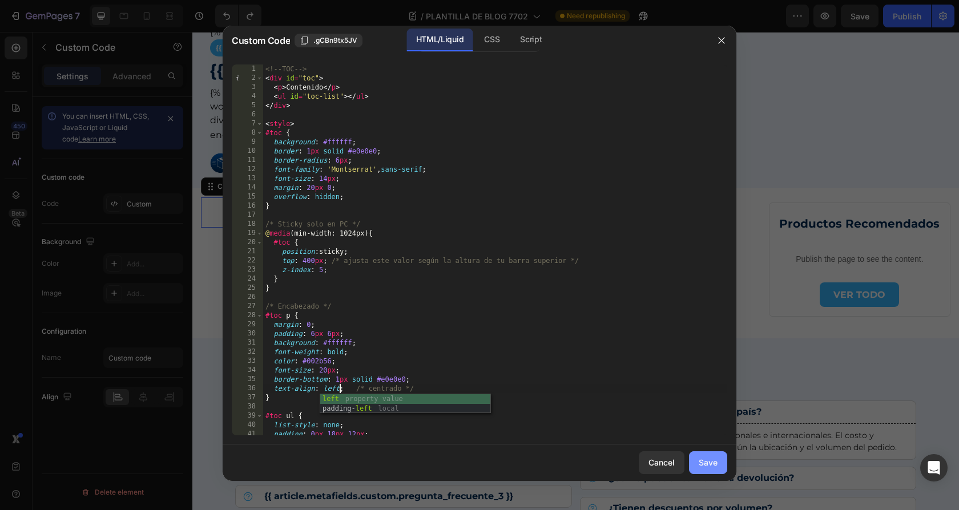
type textarea "text-align: left; /* centrado */"
click at [709, 464] on div "Save" at bounding box center [707, 462] width 19 height 12
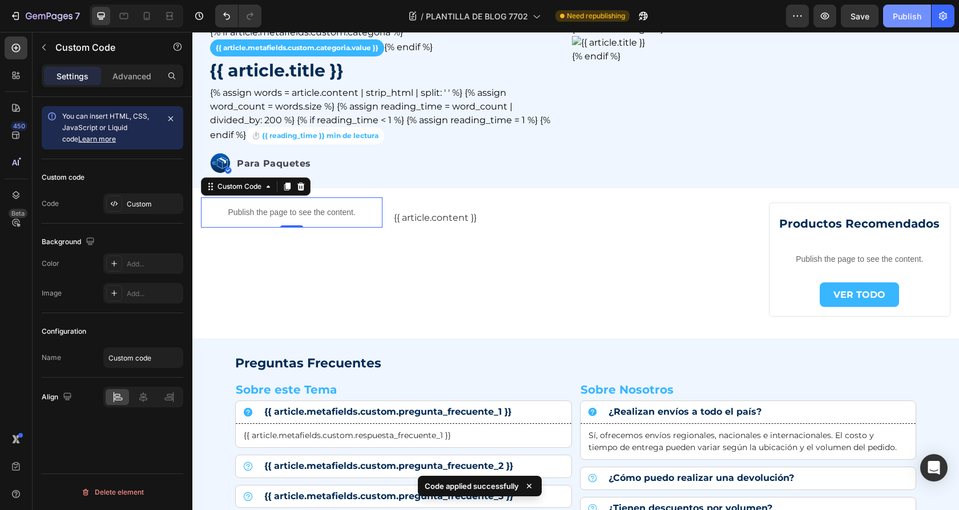
click at [906, 17] on div "Publish" at bounding box center [906, 16] width 29 height 12
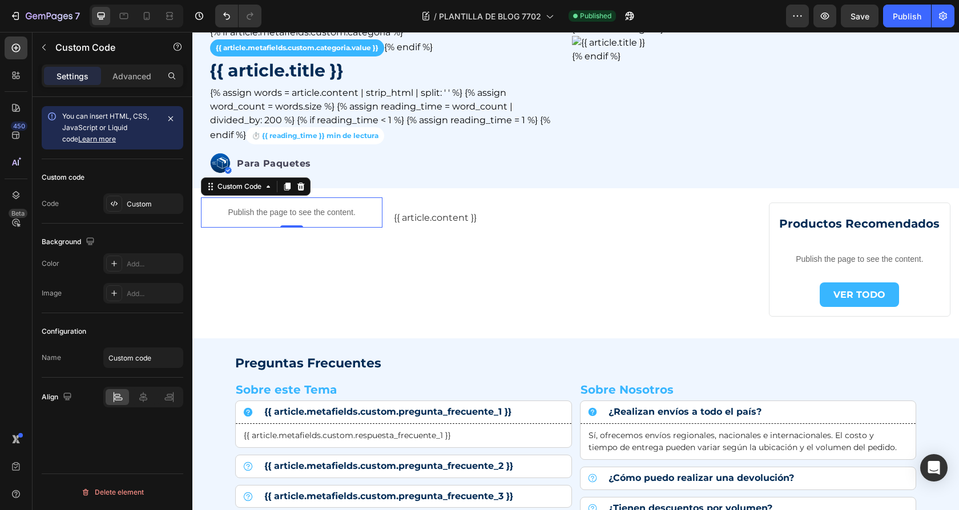
click at [292, 209] on p "Publish the page to see the content." at bounding box center [291, 213] width 181 height 12
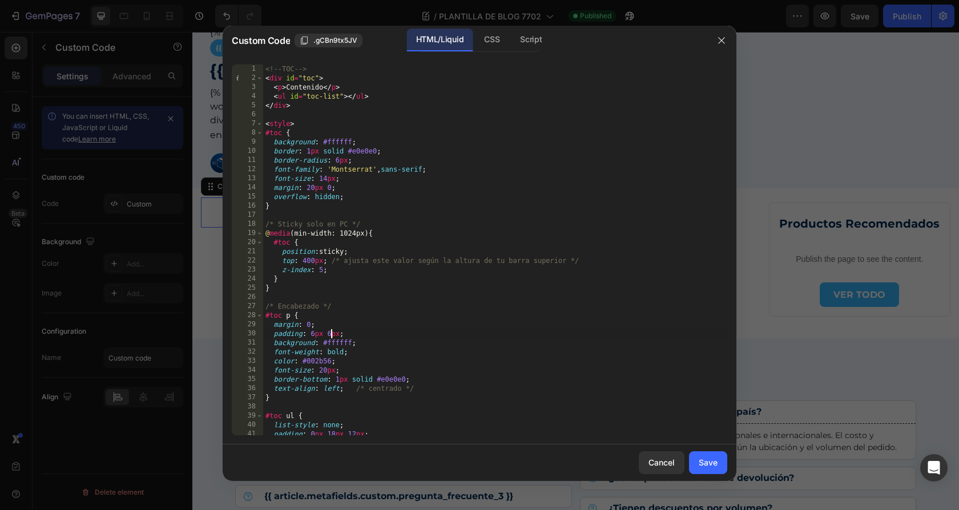
click at [329, 334] on div "<!-- TOC --> < div id = "toc" > < p > Contenido </ p > < ul id = "toc-list" > <…" at bounding box center [495, 258] width 464 height 389
click at [331, 333] on div "<!-- TOC --> < div id = "toc" > < p > Contenido </ p > < ul id = "toc-list" > <…" at bounding box center [495, 258] width 464 height 389
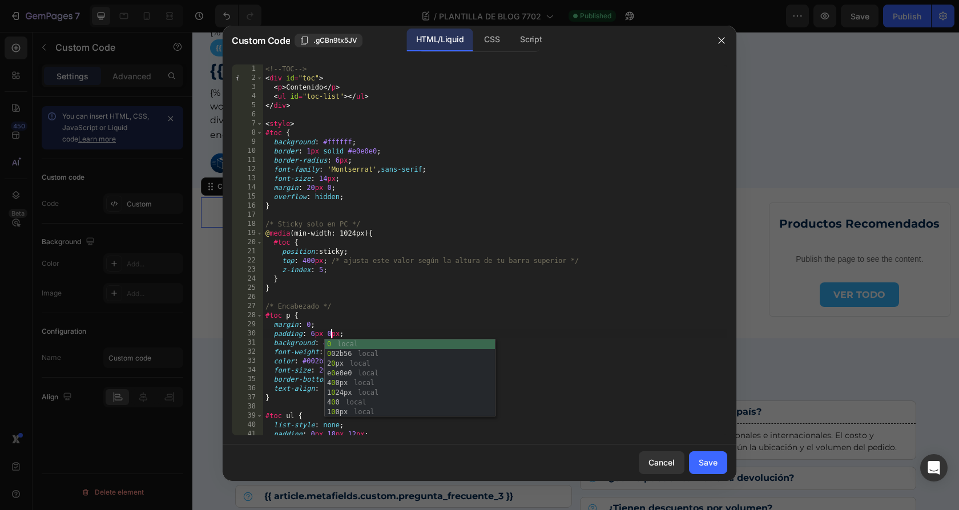
scroll to position [0, 5]
click at [312, 332] on div "<!-- TOC --> < div id = "toc" > < p > Contenido </ p > < ul id = "toc-list" > <…" at bounding box center [495, 258] width 464 height 389
type textarea "padding: 4px 0px;"
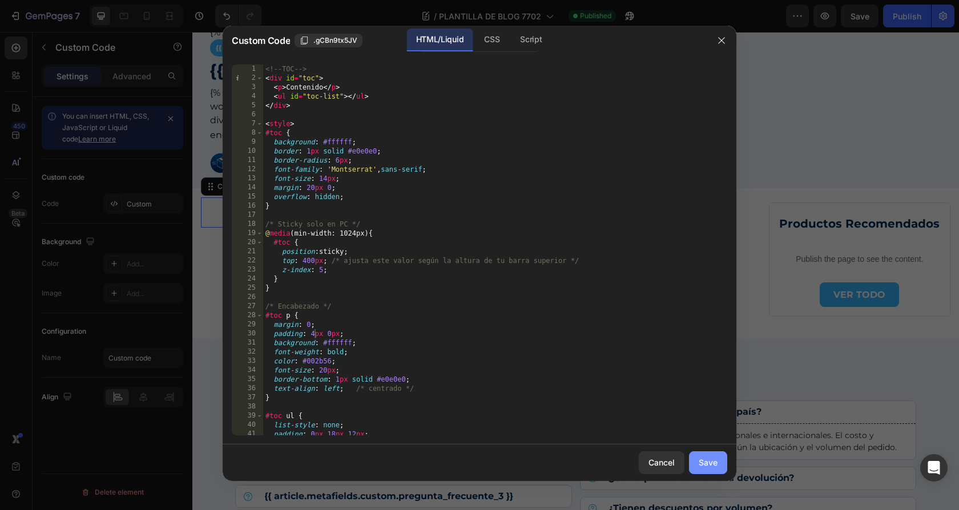
click at [707, 462] on div "Save" at bounding box center [707, 462] width 19 height 12
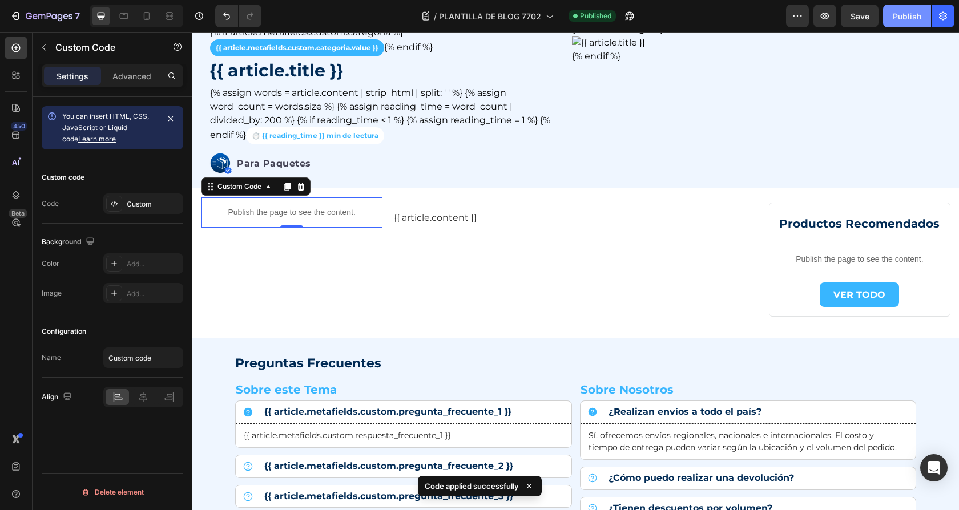
click at [897, 21] on div "Publish" at bounding box center [906, 16] width 29 height 12
click at [313, 216] on p "Publish the page to see the content." at bounding box center [291, 213] width 181 height 12
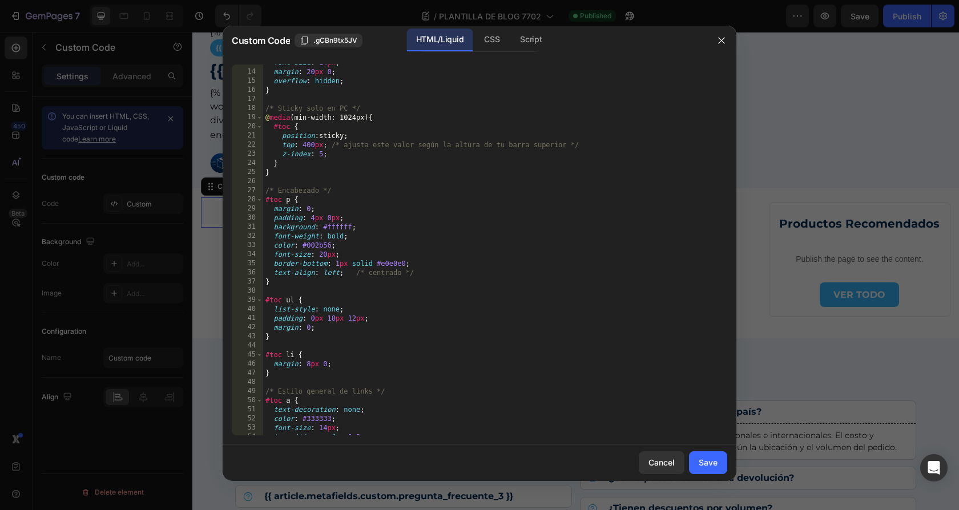
scroll to position [127, 0]
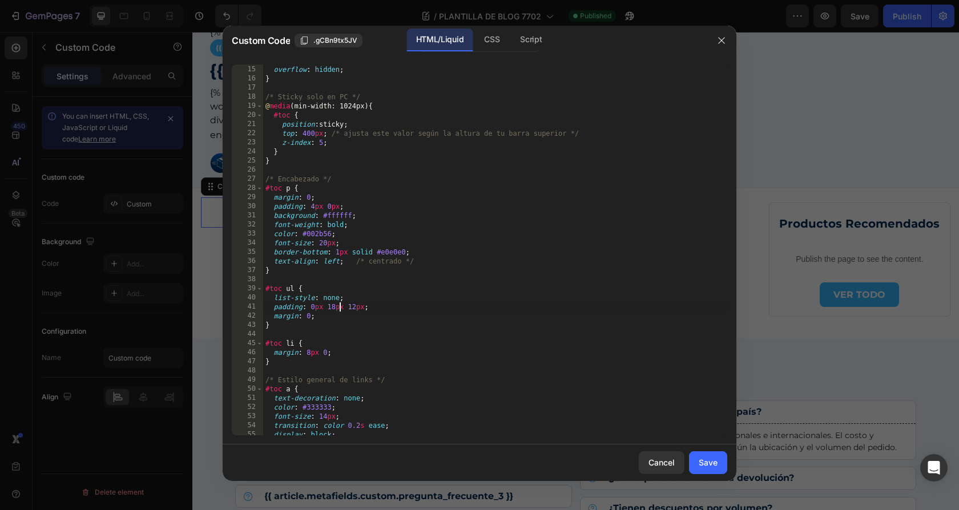
click at [338, 306] on div "margin : 20 px 0 ; overflow : hidden ; } /* Sticky solo en PC */ @ media (min-w…" at bounding box center [495, 250] width 464 height 389
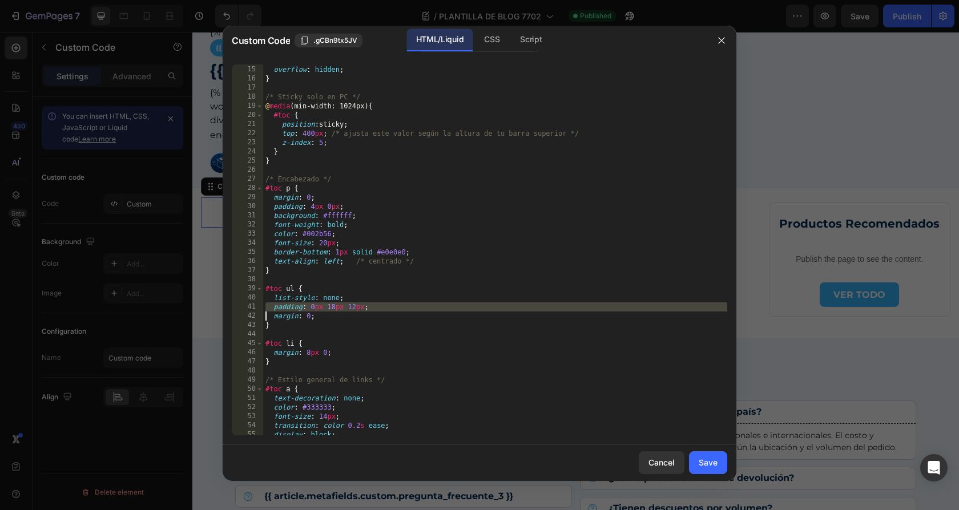
click at [338, 306] on div "margin : 20 px 0 ; overflow : hidden ; } /* Sticky solo en PC */ @ media (min-w…" at bounding box center [495, 250] width 464 height 389
click at [333, 306] on div "margin : 20 px 0 ; overflow : hidden ; } /* Sticky solo en PC */ @ media (min-w…" at bounding box center [495, 250] width 464 height 389
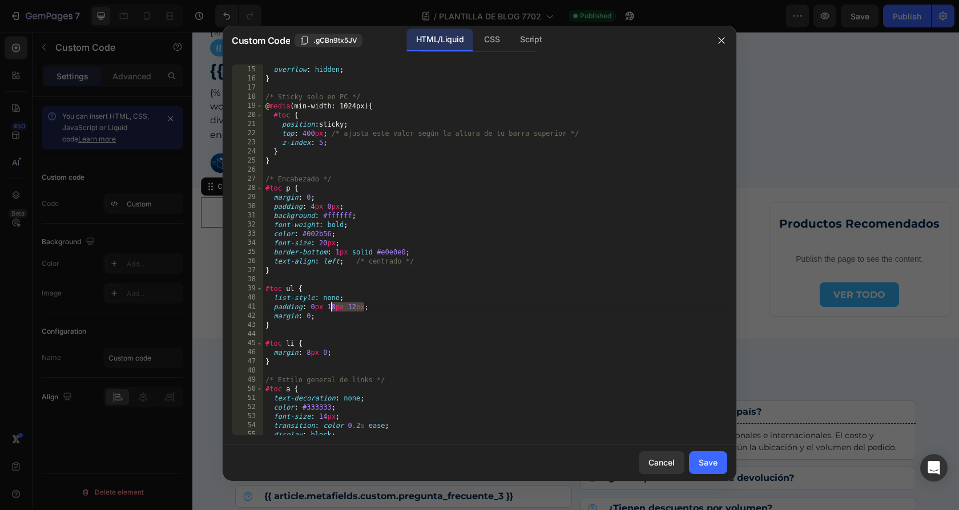
drag, startPoint x: 364, startPoint y: 308, endPoint x: 332, endPoint y: 308, distance: 32.0
click at [332, 308] on div "margin : 20 px 0 ; overflow : hidden ; } /* Sticky solo en PC */ @ media (min-w…" at bounding box center [495, 250] width 464 height 389
type textarea "padding: 0px;"
click at [714, 465] on div "Save" at bounding box center [707, 462] width 19 height 12
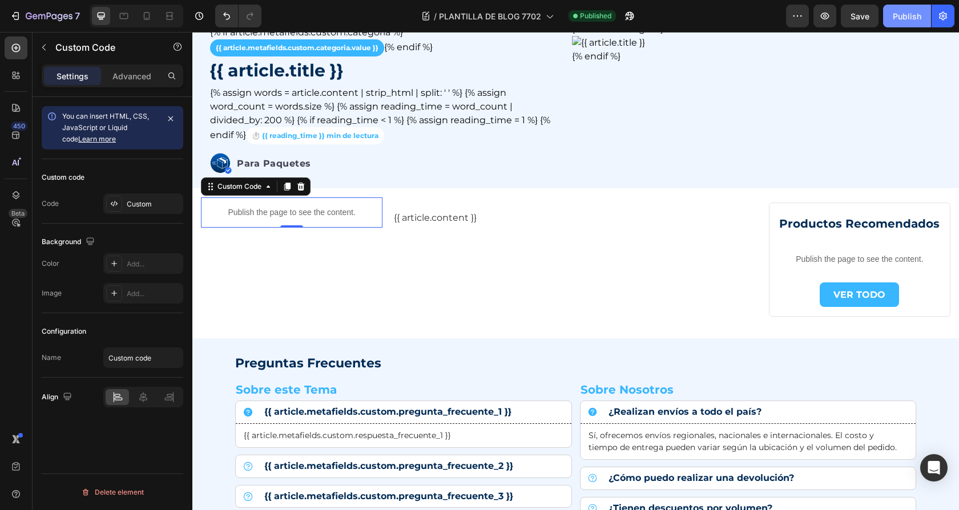
click at [899, 18] on div "Publish" at bounding box center [906, 16] width 29 height 12
click at [232, 186] on div "Custom Code" at bounding box center [239, 186] width 48 height 10
click at [118, 70] on p "Advanced" at bounding box center [131, 76] width 39 height 12
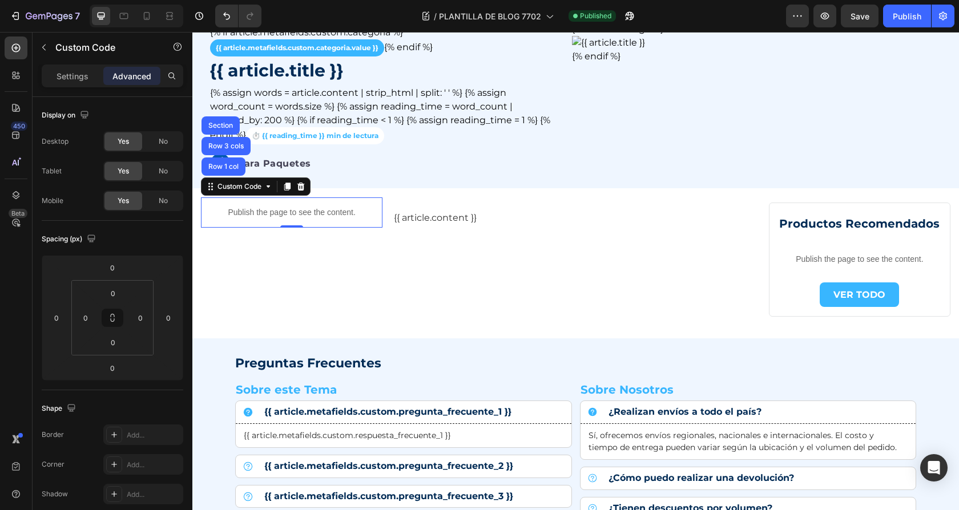
click at [245, 207] on p "Publish the page to see the content." at bounding box center [291, 213] width 181 height 12
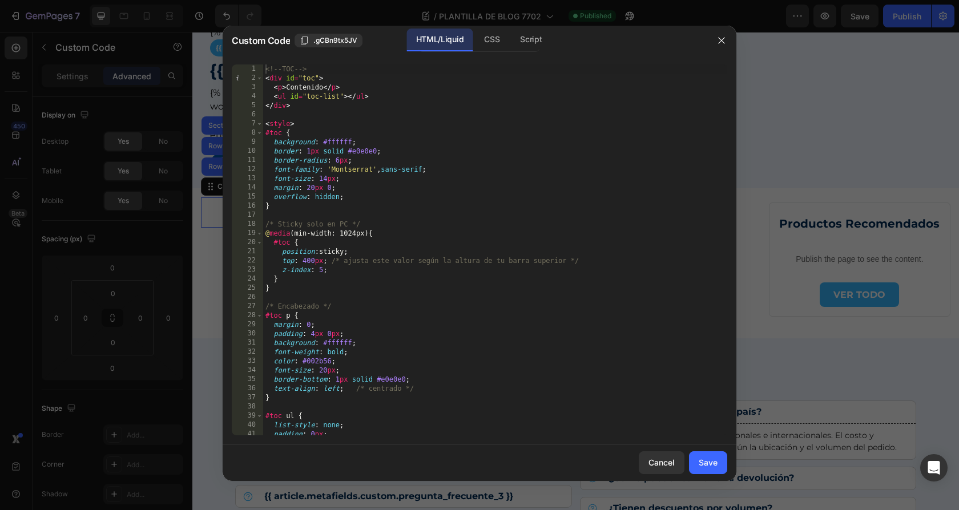
type textarea "margin: 20px 0;"
click at [310, 189] on div "<!-- TOC --> < div id = "toc" > < p > Contenido </ p > < ul id = "toc-list" > <…" at bounding box center [495, 258] width 464 height 389
click at [309, 189] on div "<!-- TOC --> < div id = "toc" > < p > Contenido </ p > < ul id = "toc-list" > <…" at bounding box center [495, 258] width 464 height 389
